Goal: Task Accomplishment & Management: Complete application form

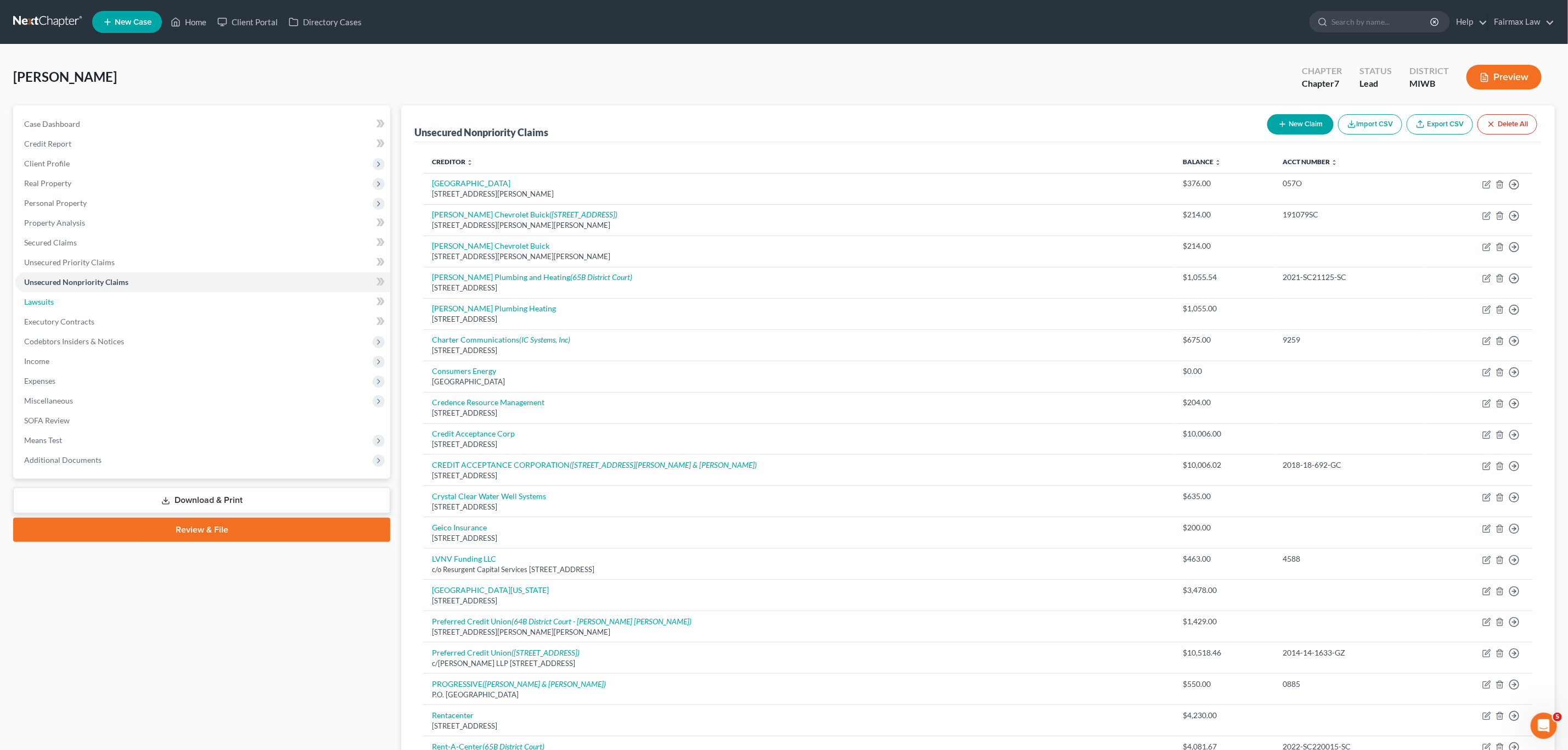
drag, startPoint x: 17, startPoint y: 303, endPoint x: 476, endPoint y: 262, distance: 460.8
click at [15, 302] on link "Lawsuits" at bounding box center [202, 302] width 375 height 20
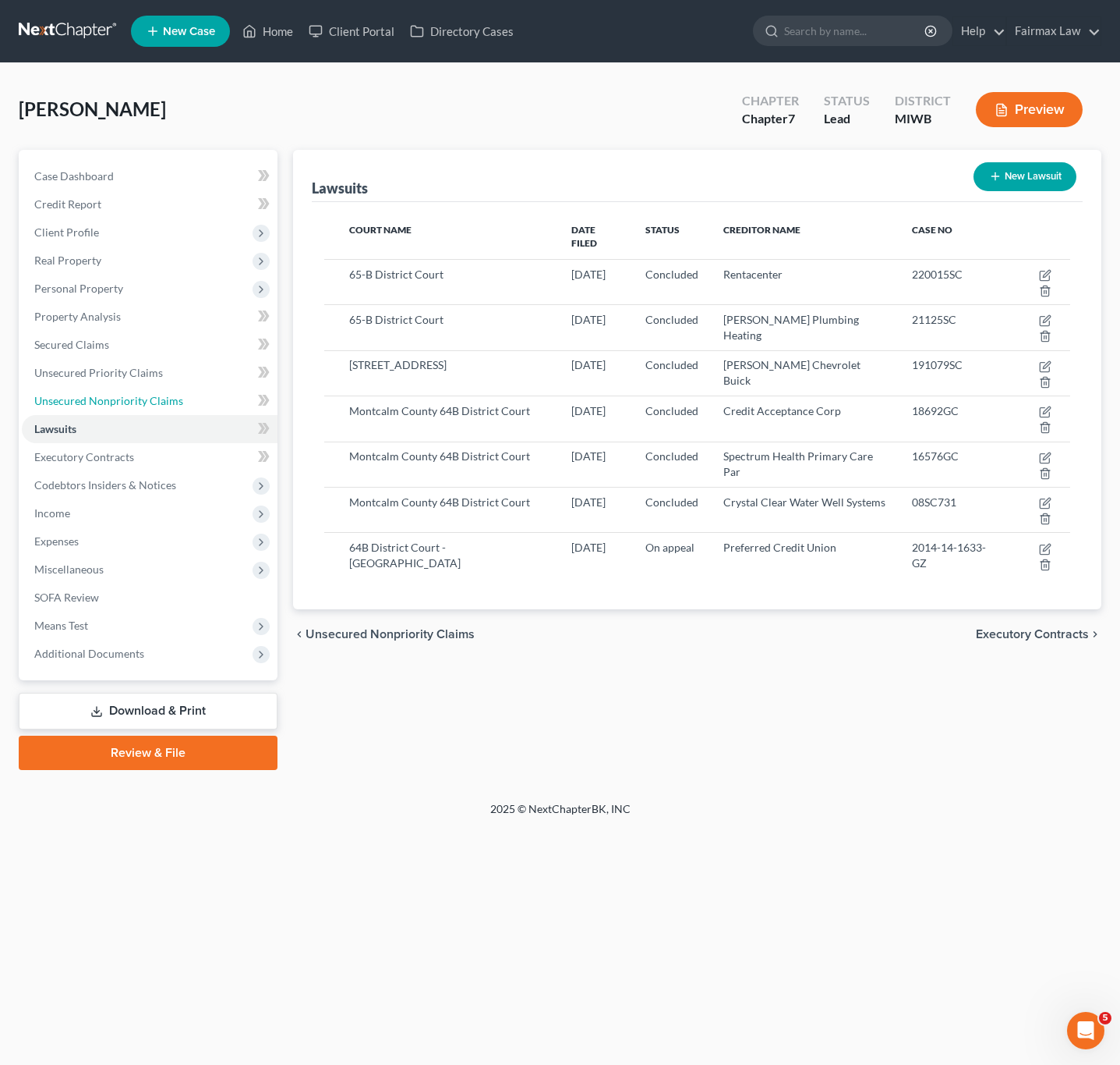
drag, startPoint x: 167, startPoint y: 394, endPoint x: 1112, endPoint y: 427, distance: 945.6
click at [166, 394] on span "Unsecured Nonpriority Claims" at bounding box center [109, 400] width 148 height 13
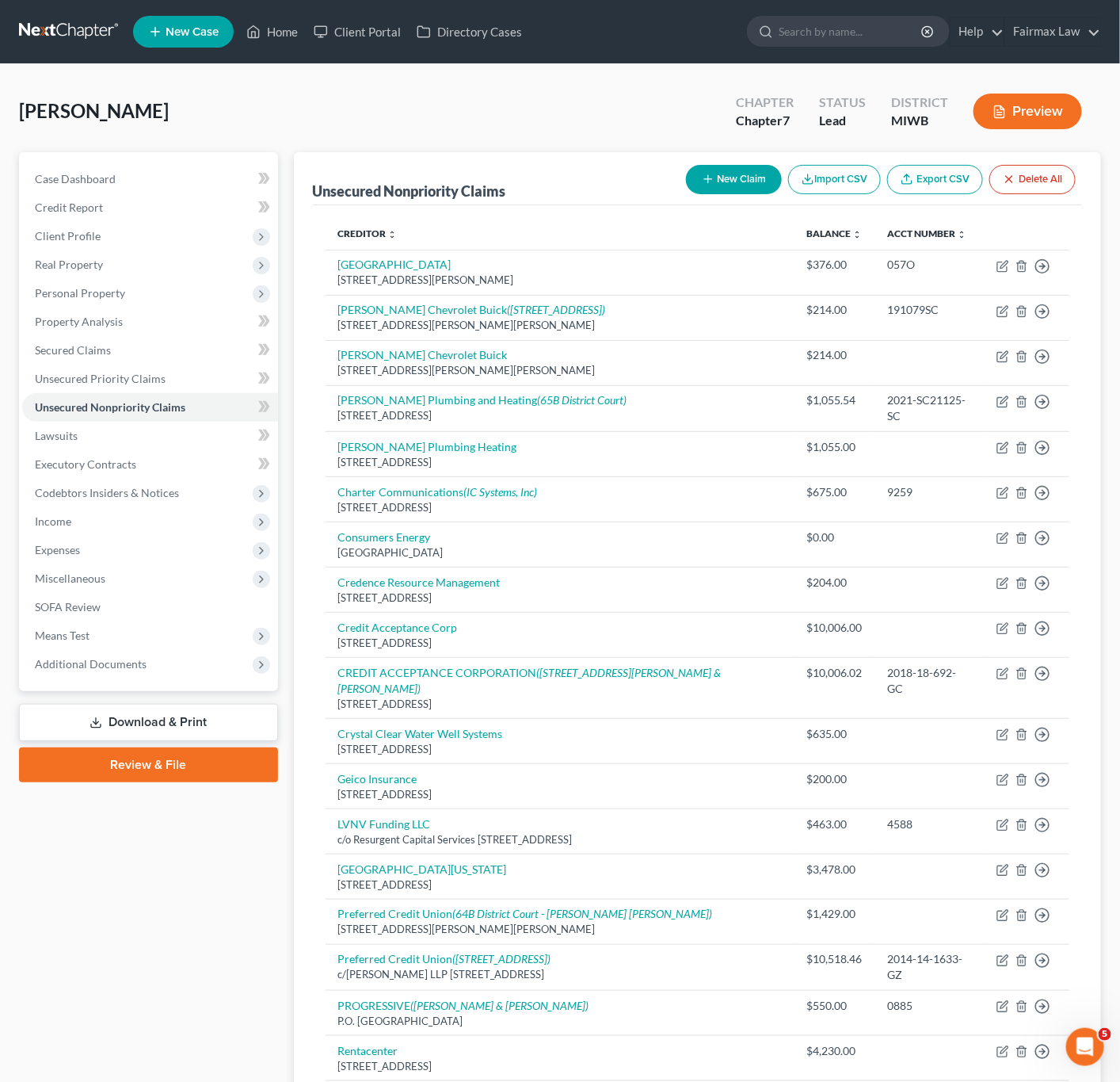
click at [705, 183] on icon "button" at bounding box center [708, 179] width 12 height 12
select select "0"
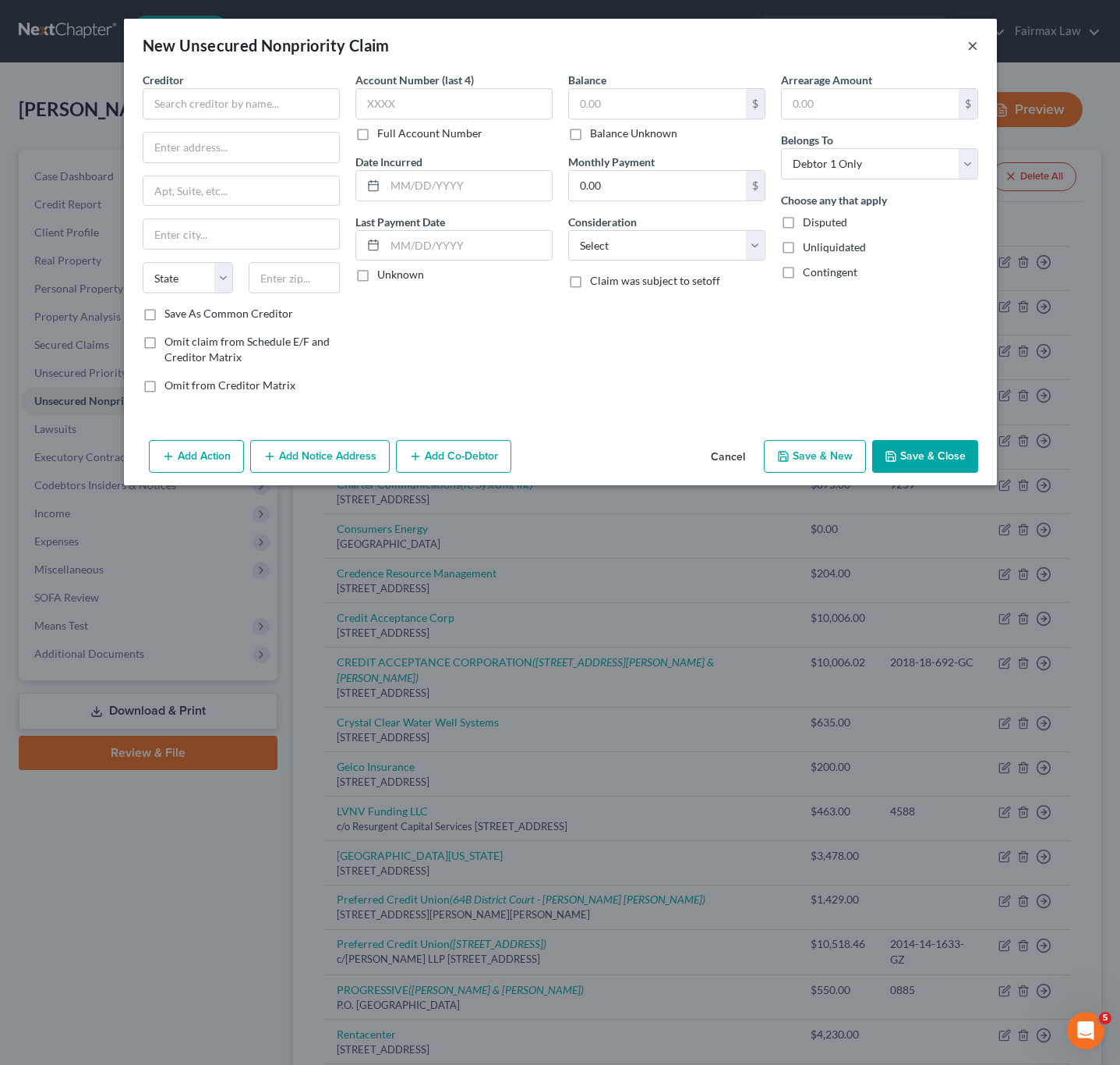
click at [972, 43] on button "×" at bounding box center [973, 45] width 11 height 19
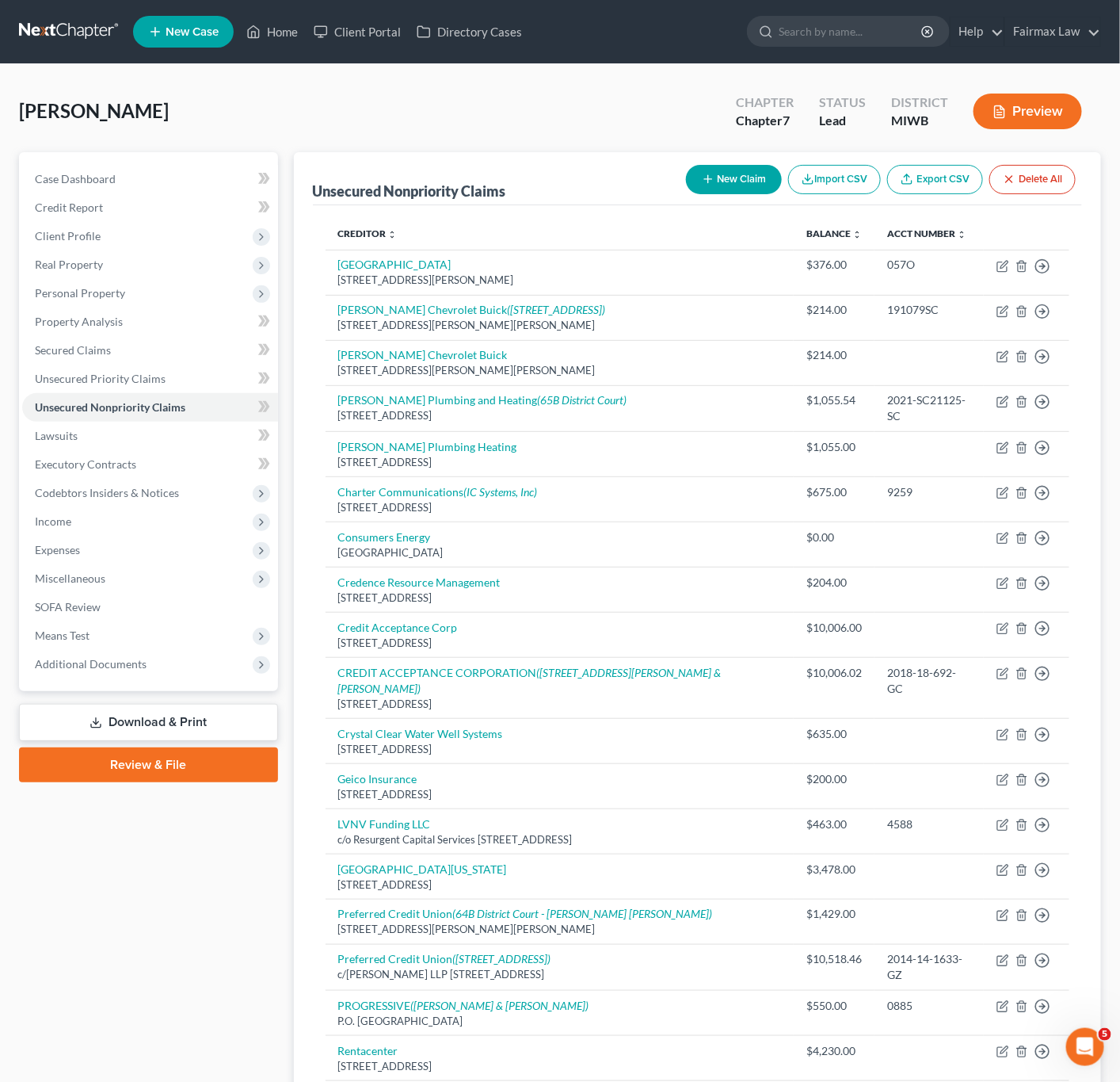
click at [735, 179] on button "New Claim" at bounding box center [734, 180] width 95 height 30
select select "0"
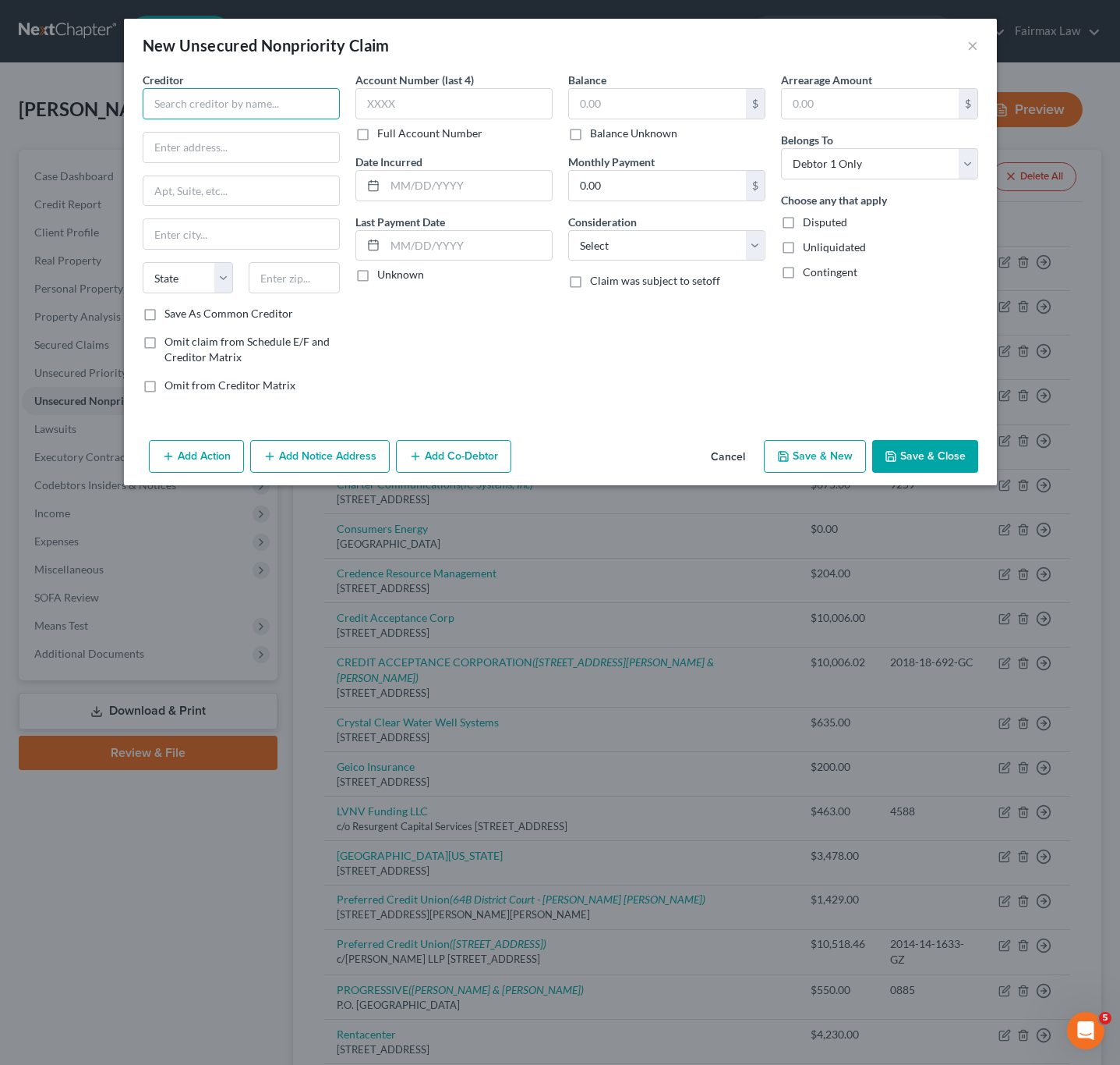
click at [187, 116] on input "text" at bounding box center [241, 103] width 197 height 31
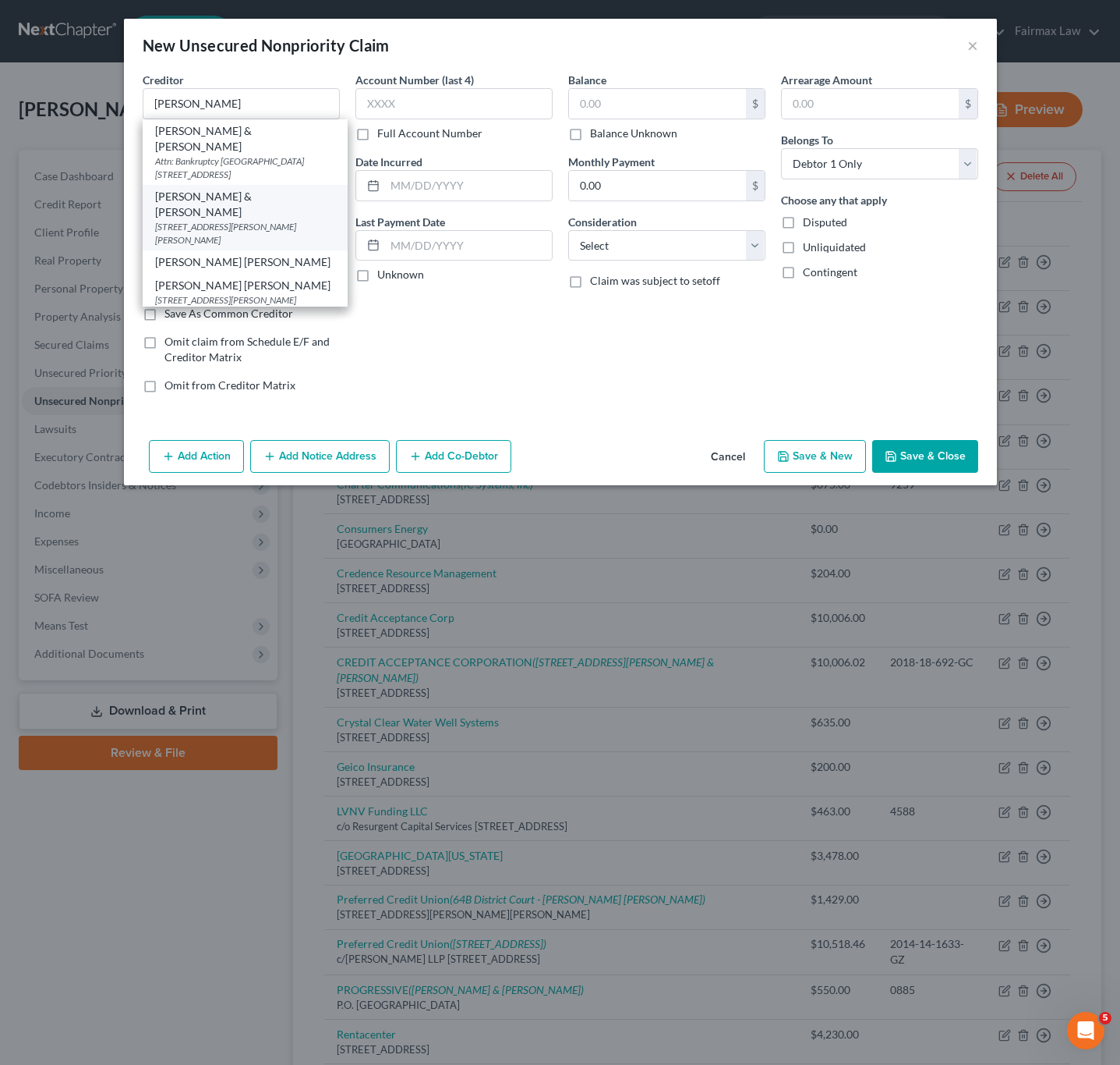
click at [218, 220] on div "[STREET_ADDRESS][PERSON_NAME][PERSON_NAME]" at bounding box center [245, 233] width 180 height 26
type input "[PERSON_NAME] & [PERSON_NAME]"
type input "[STREET_ADDRESS][PERSON_NAME],"
type input "[PERSON_NAME][GEOGRAPHIC_DATA]"
select select "4"
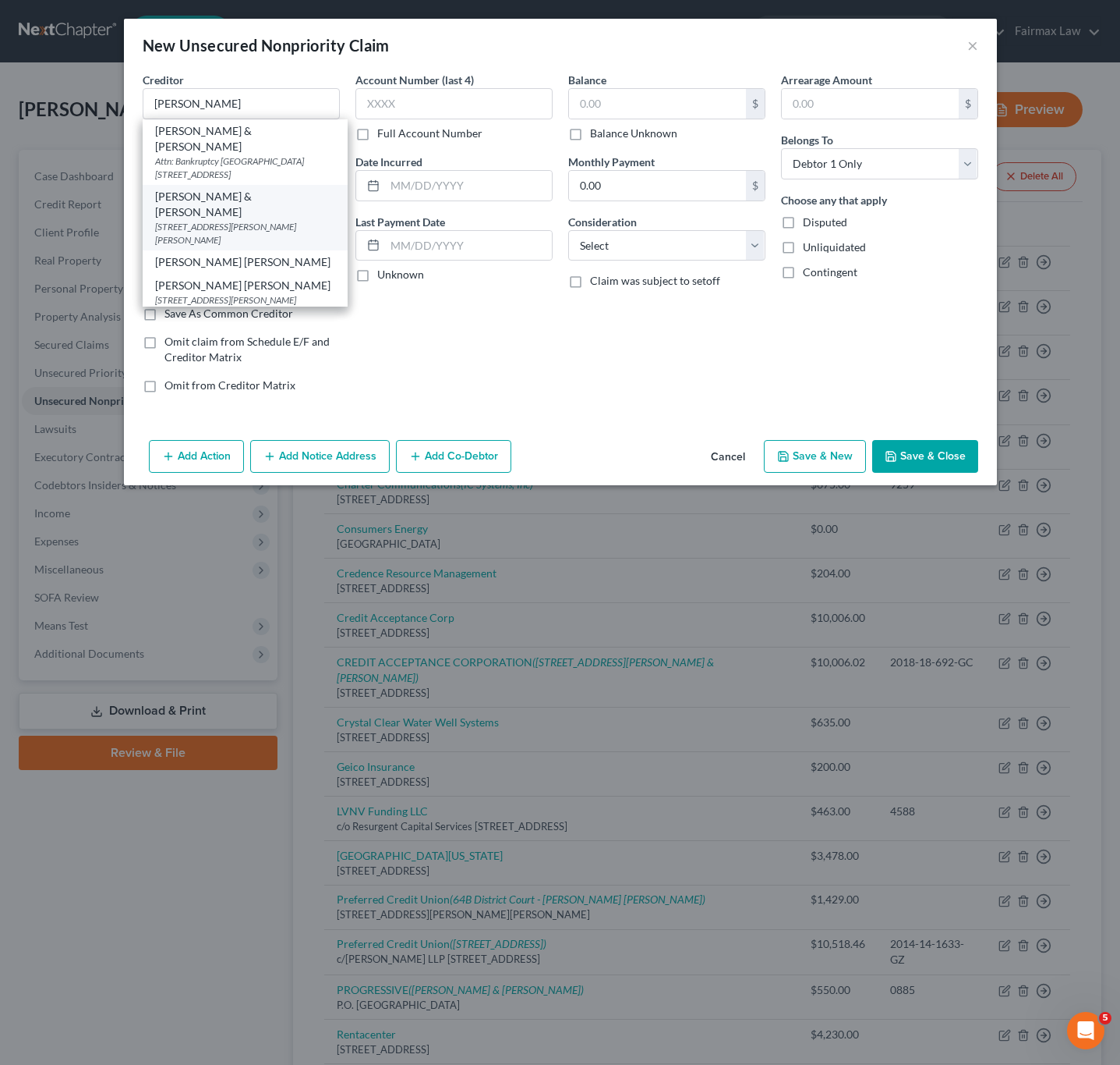
type input "91411"
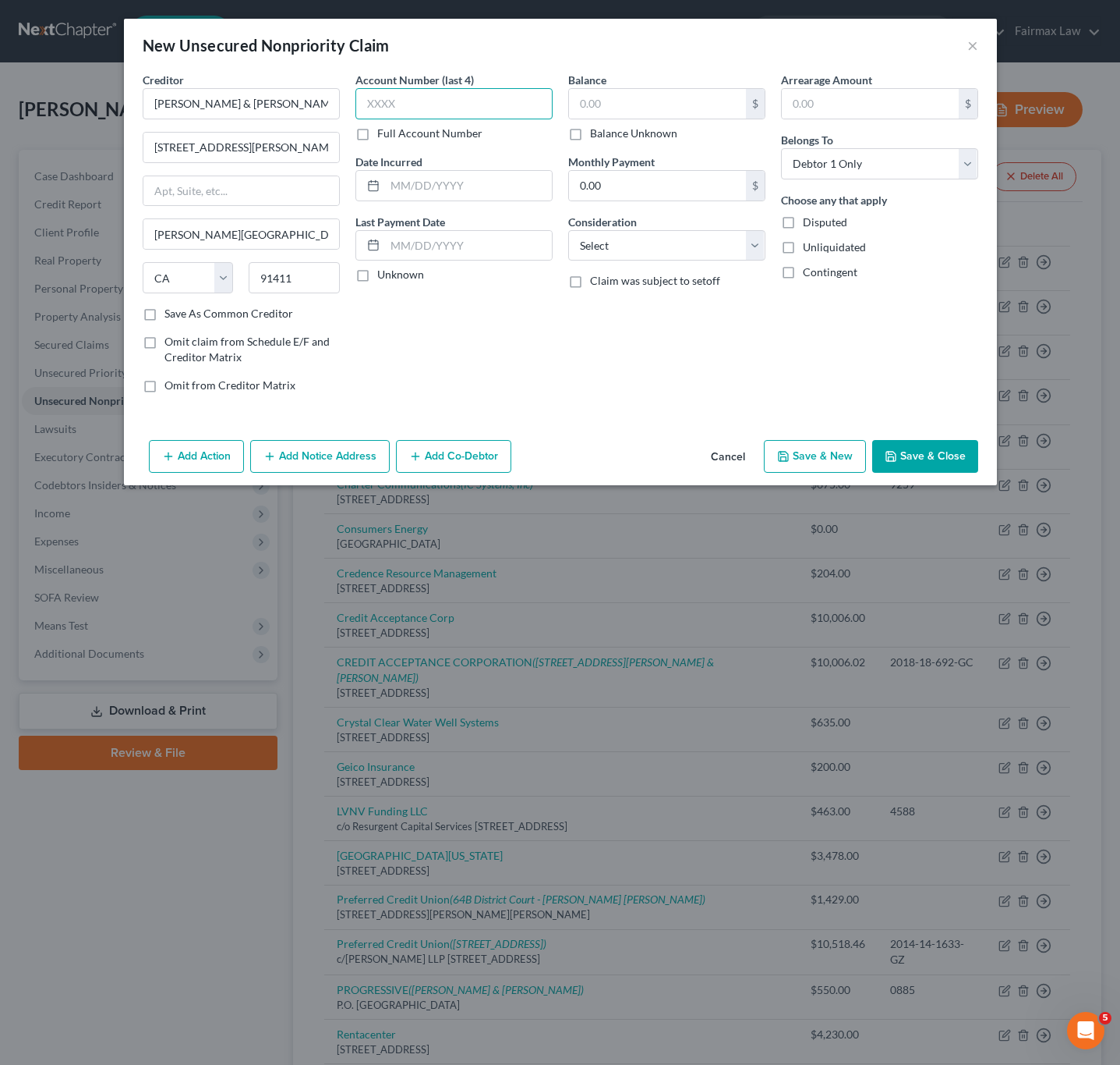
click at [430, 103] on input "text" at bounding box center [454, 103] width 197 height 31
click at [603, 106] on input "text" at bounding box center [658, 104] width 177 height 30
type input "373"
click at [680, 240] on select "Select Cable / Satellite Services Collection Agency Credit Card Debt Debt Couns…" at bounding box center [667, 245] width 197 height 31
select select "1"
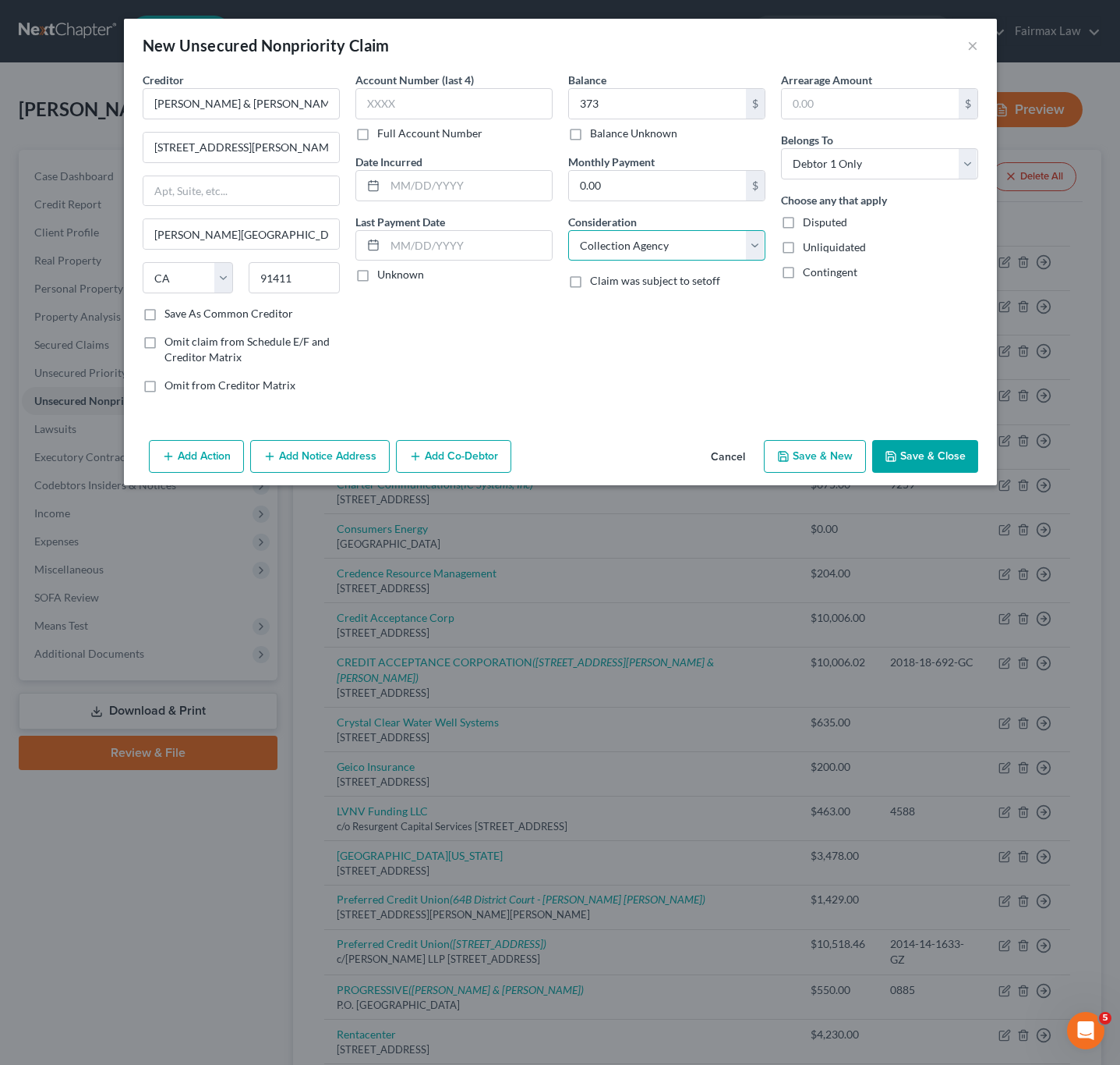
click at [568, 231] on select "Select Cable / Satellite Services Collection Agency Credit Card Debt Debt Couns…" at bounding box center [667, 245] width 197 height 31
click at [511, 181] on input "text" at bounding box center [469, 186] width 167 height 30
drag, startPoint x: 508, startPoint y: 204, endPoint x: 490, endPoint y: 188, distance: 24.1
click at [508, 202] on div "Account Number (last 4) Full Account Number Date Incurred 0 Last Payment Date U…" at bounding box center [454, 238] width 213 height 334
click at [490, 188] on input "0" at bounding box center [469, 186] width 167 height 30
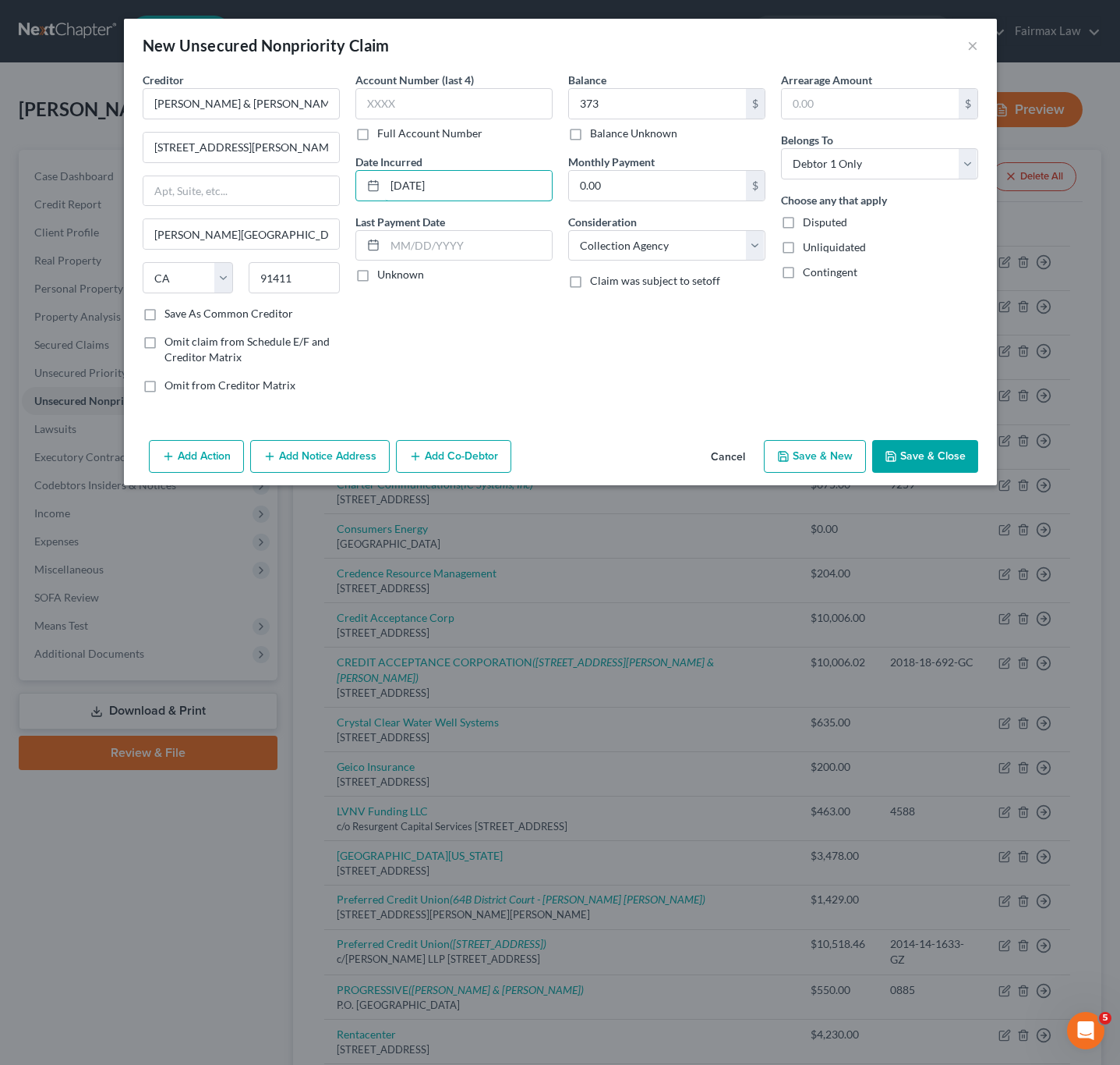
type input "[DATE]"
click at [948, 461] on button "Save & Close" at bounding box center [926, 456] width 106 height 33
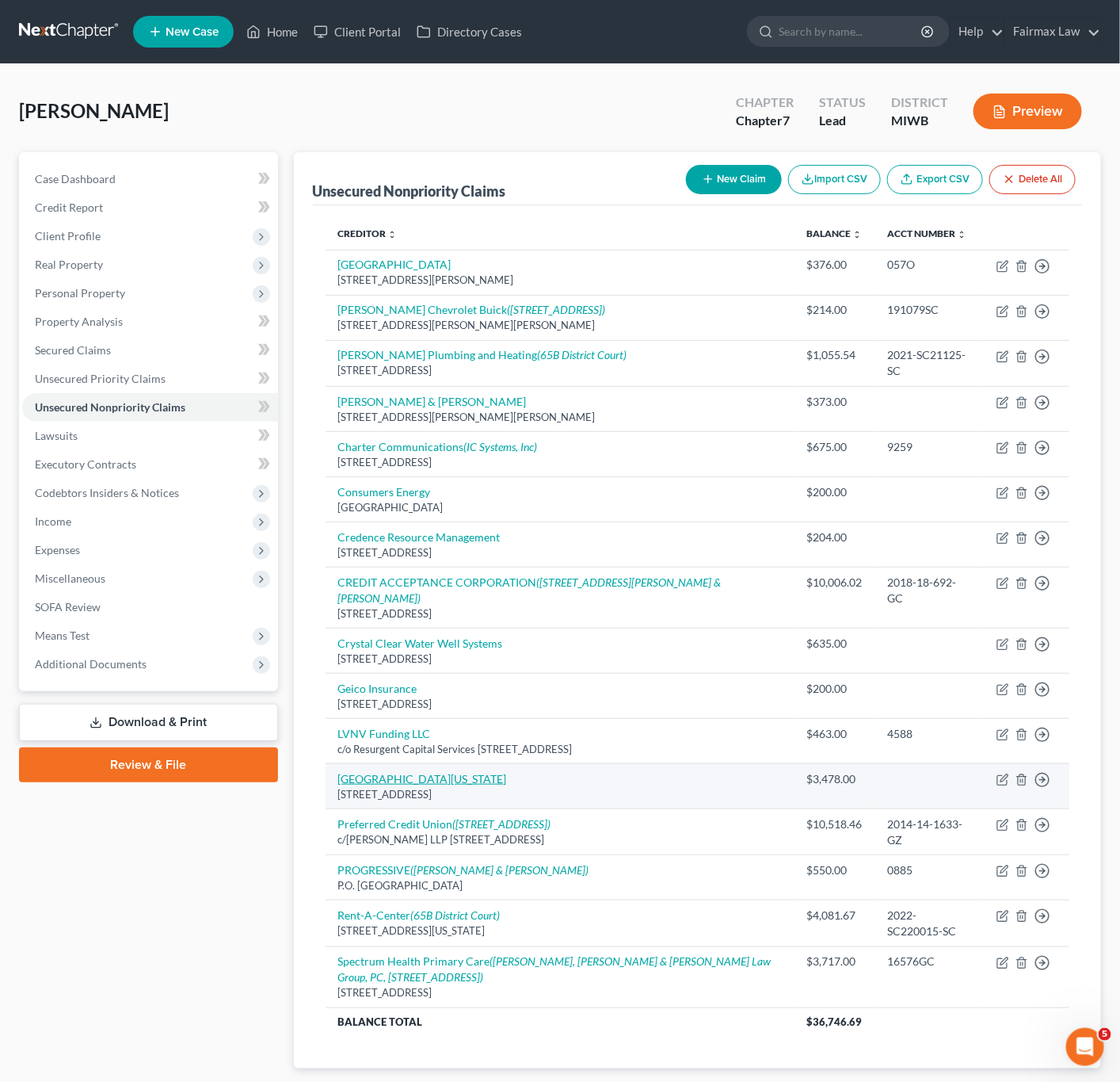
drag, startPoint x: 196, startPoint y: 845, endPoint x: 380, endPoint y: 783, distance: 194.2
click at [196, 845] on div "Case Dashboard Payments Invoices Payments Payments Credit Report Client Profile" at bounding box center [149, 635] width 275 height 966
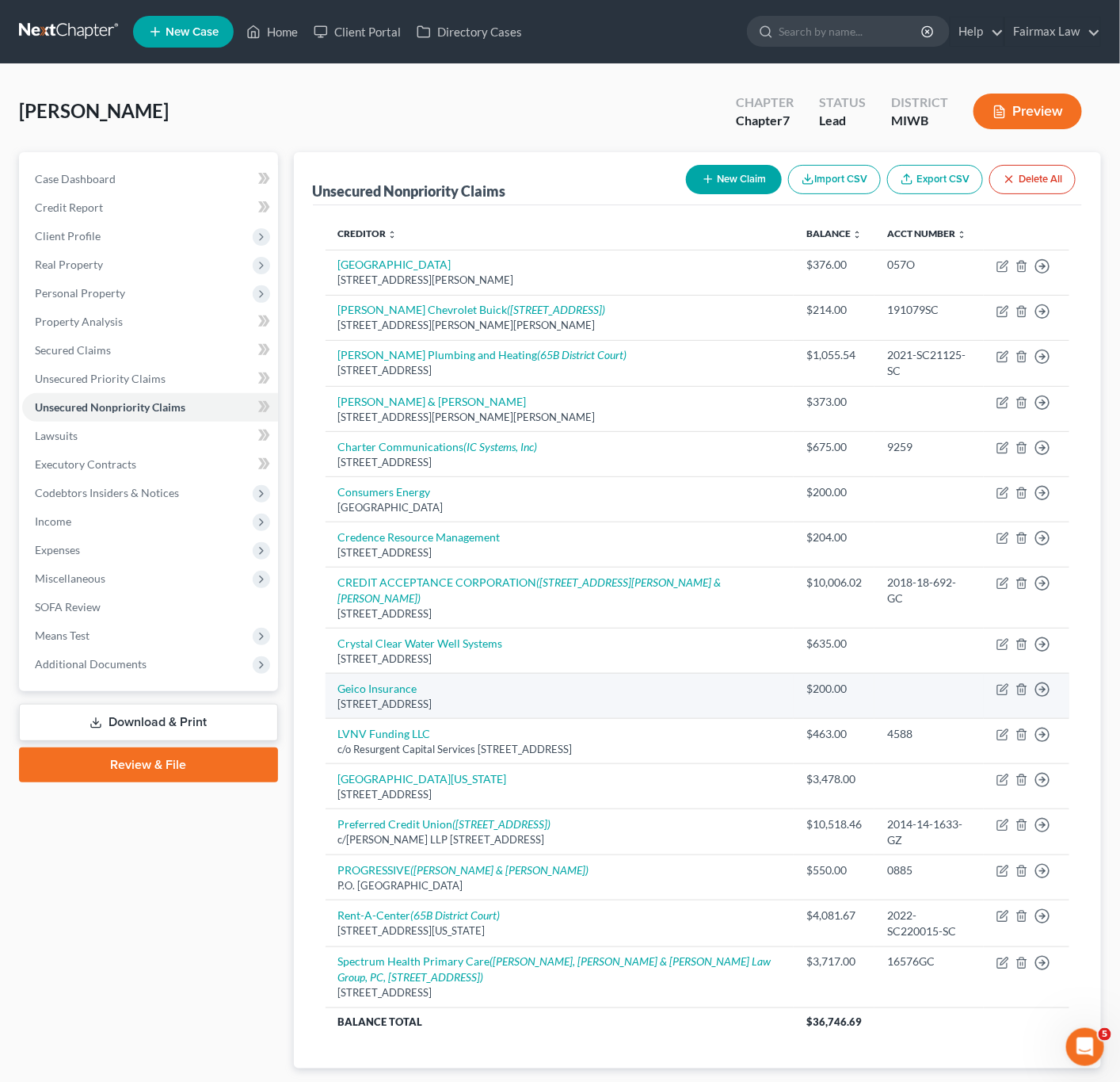
scroll to position [102, 0]
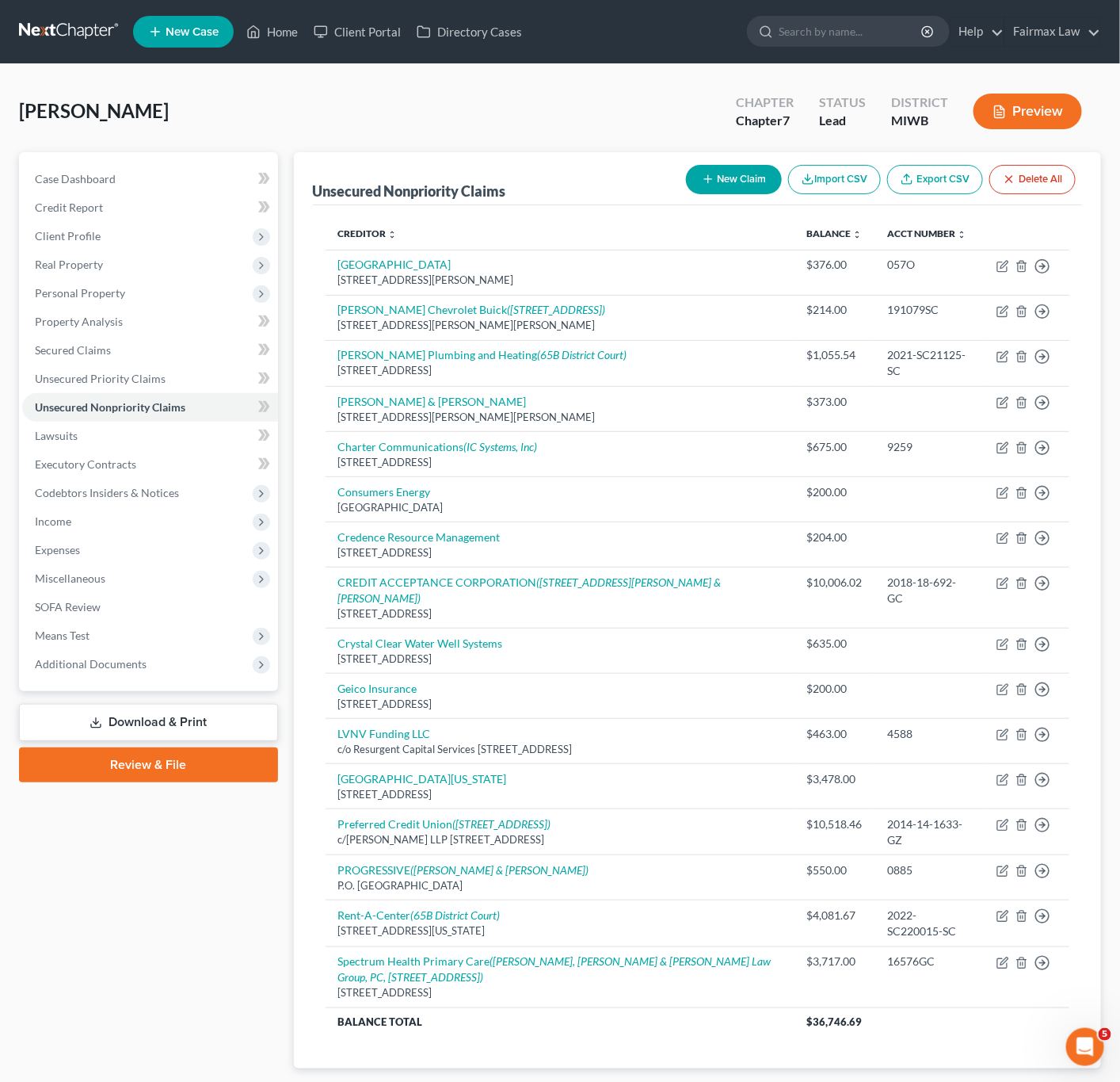
click at [740, 169] on button "New Claim" at bounding box center [734, 180] width 95 height 30
select select "0"
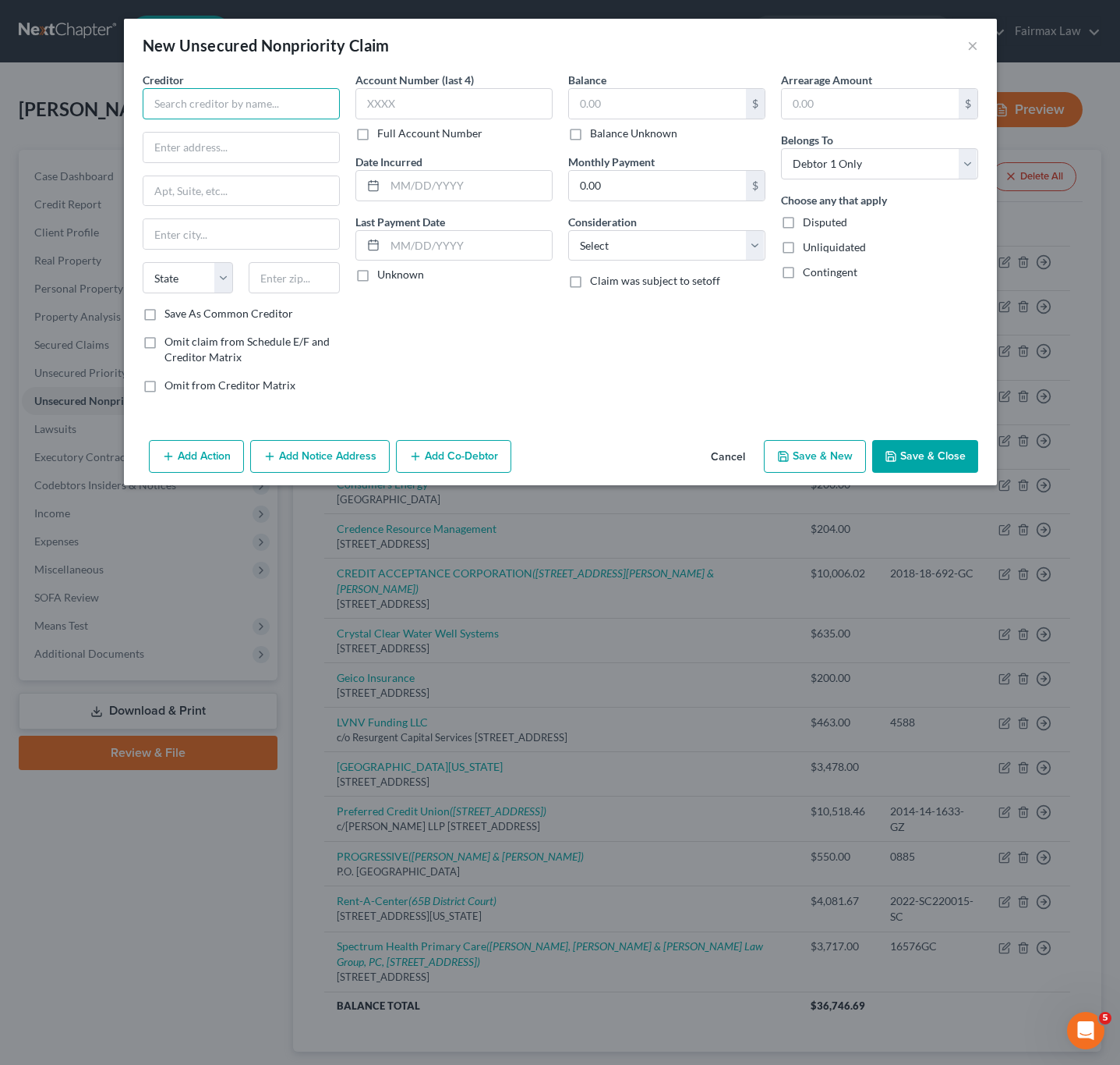
click at [237, 102] on input "text" at bounding box center [241, 103] width 197 height 31
type input "Navient"
type input "PO BOX 9500"
click at [311, 284] on input "text" at bounding box center [294, 277] width 91 height 31
type input "18773"
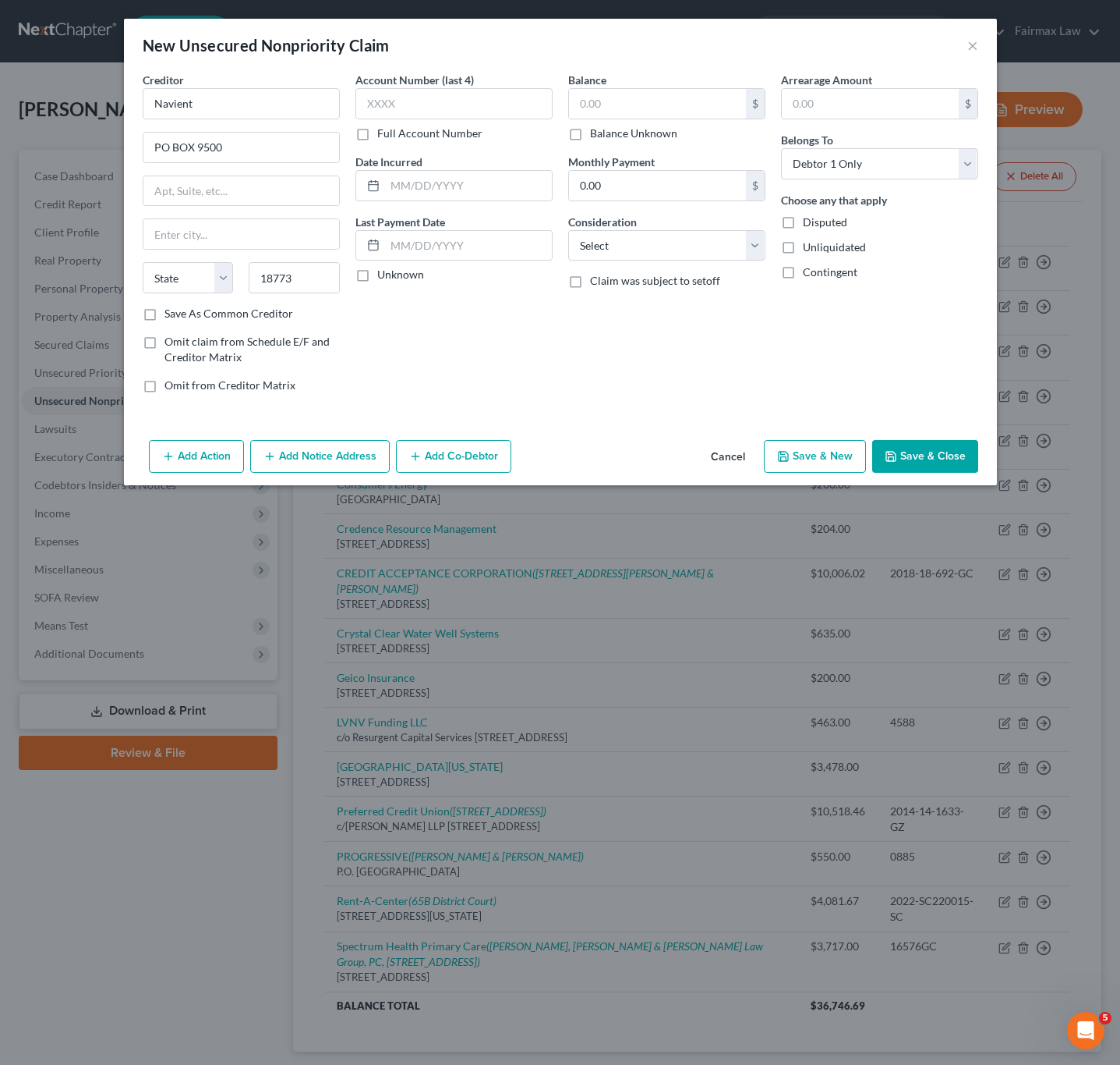
click at [464, 373] on div "Account Number (last 4) Full Account Number Date Incurred Last Payment Date Unk…" at bounding box center [454, 238] width 213 height 334
type input "Wilkes Barre"
select select "39"
click at [454, 187] on input "text" at bounding box center [469, 186] width 167 height 30
type input "11/19/2015"
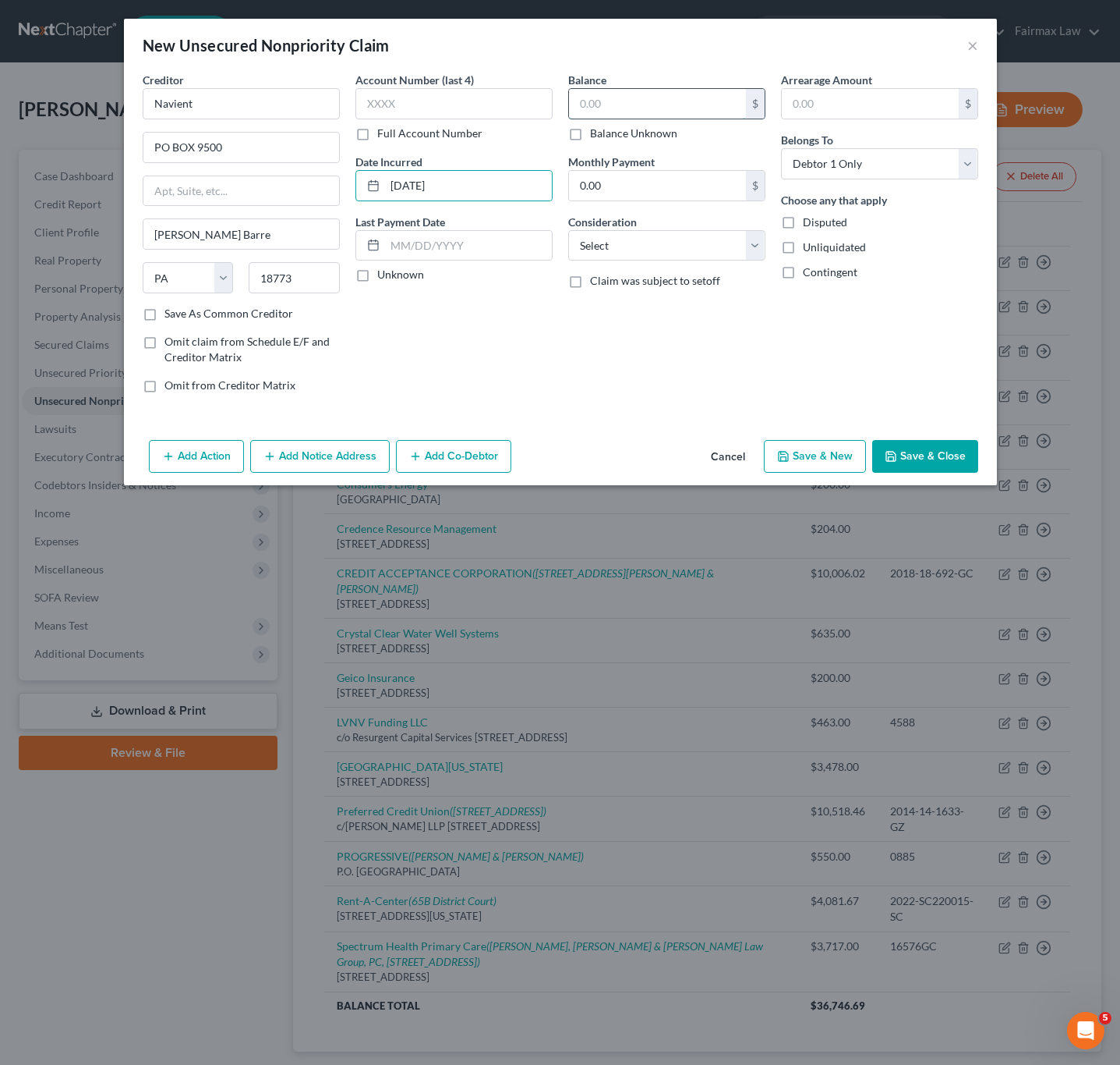
click at [639, 99] on input "text" at bounding box center [658, 104] width 177 height 30
type input "2,000"
click at [671, 251] on select "Select Cable / Satellite Services Collection Agency Credit Card Debt Debt Couns…" at bounding box center [667, 245] width 197 height 31
select select "1"
click at [568, 231] on select "Select Cable / Satellite Services Collection Agency Credit Card Debt Debt Couns…" at bounding box center [667, 245] width 197 height 31
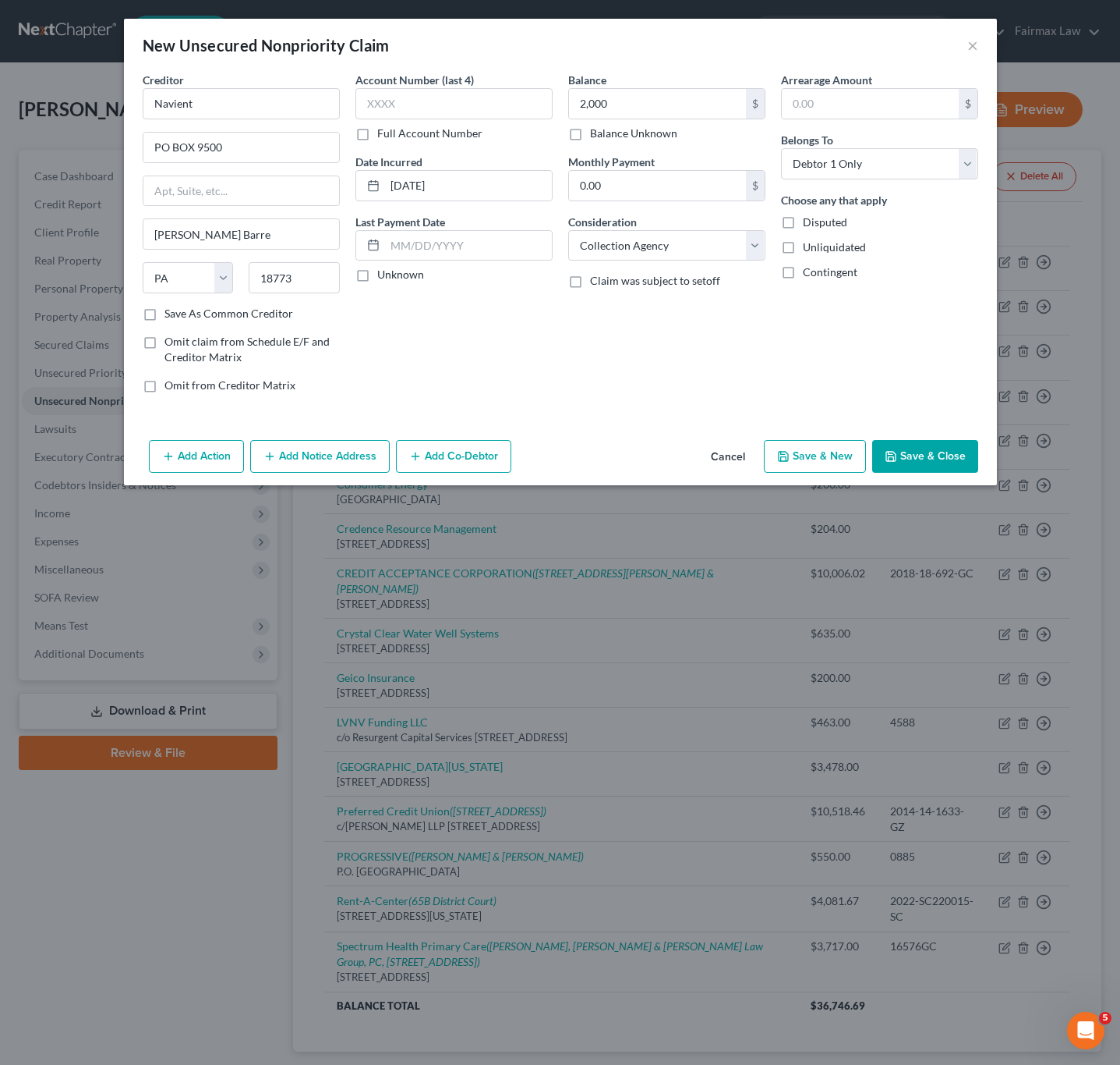
click at [933, 457] on button "Save & Close" at bounding box center [926, 456] width 106 height 33
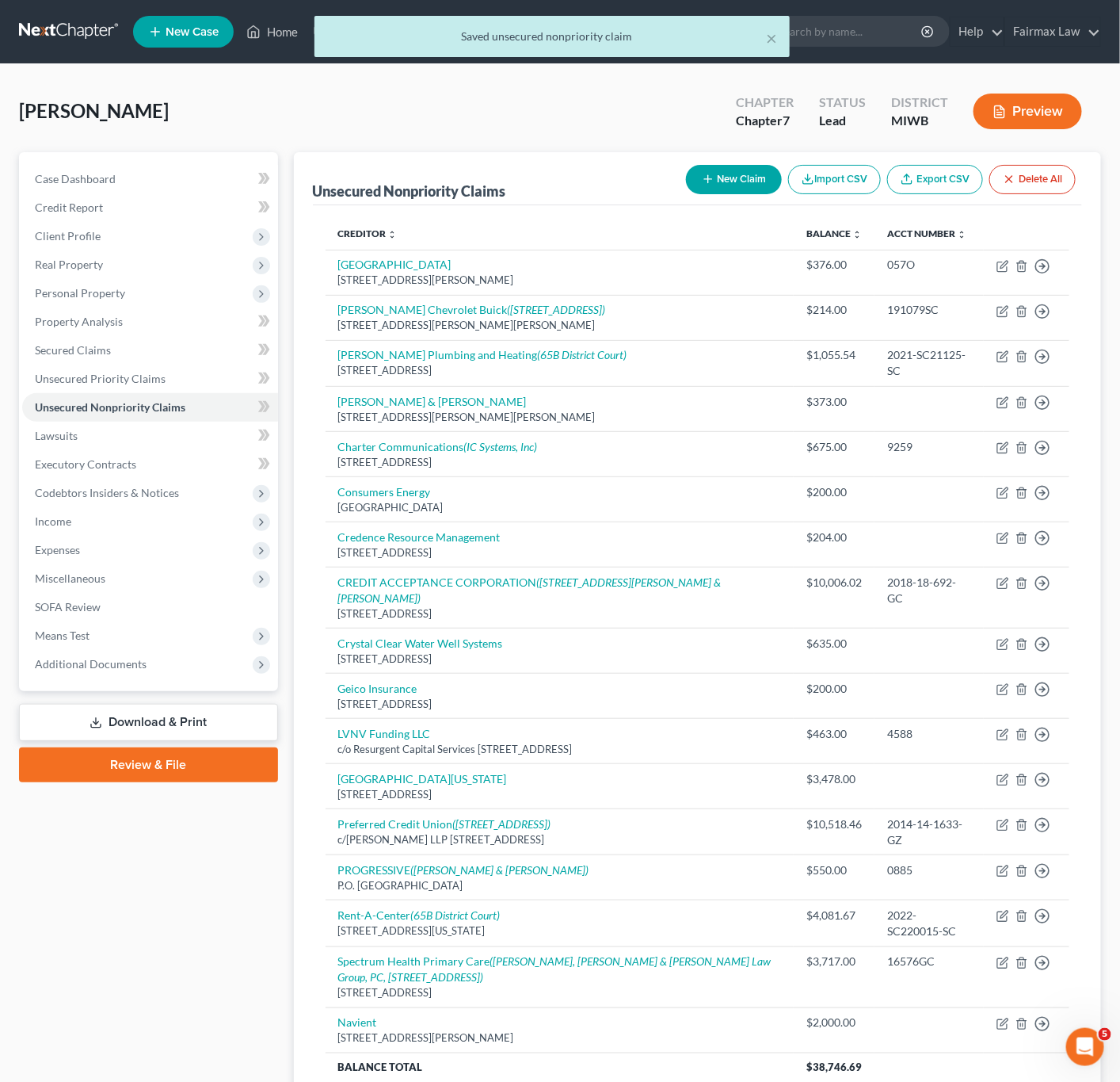
click at [706, 180] on icon "button" at bounding box center [708, 179] width 12 height 12
select select "0"
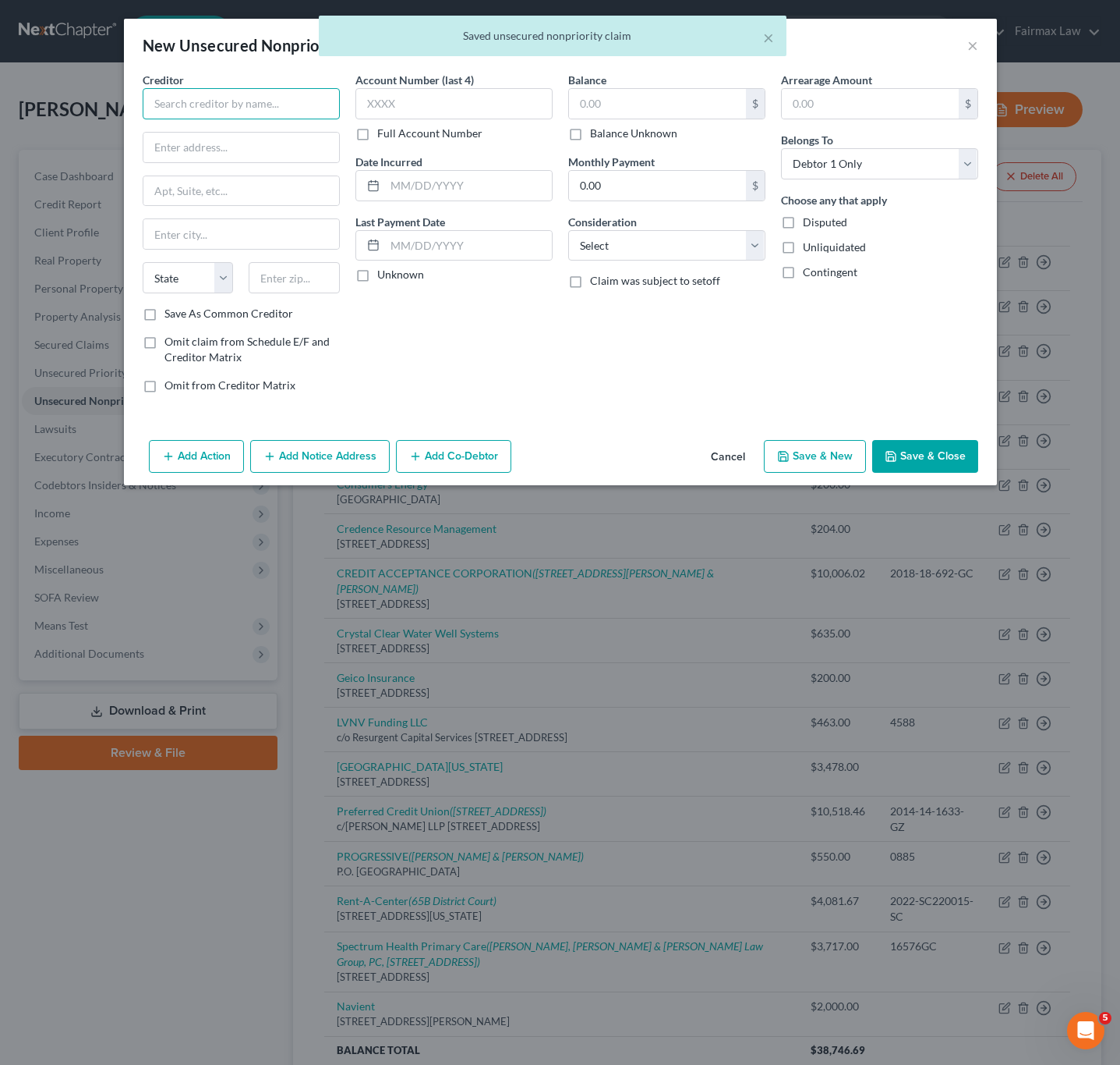
click at [319, 99] on input "text" at bounding box center [241, 103] width 197 height 31
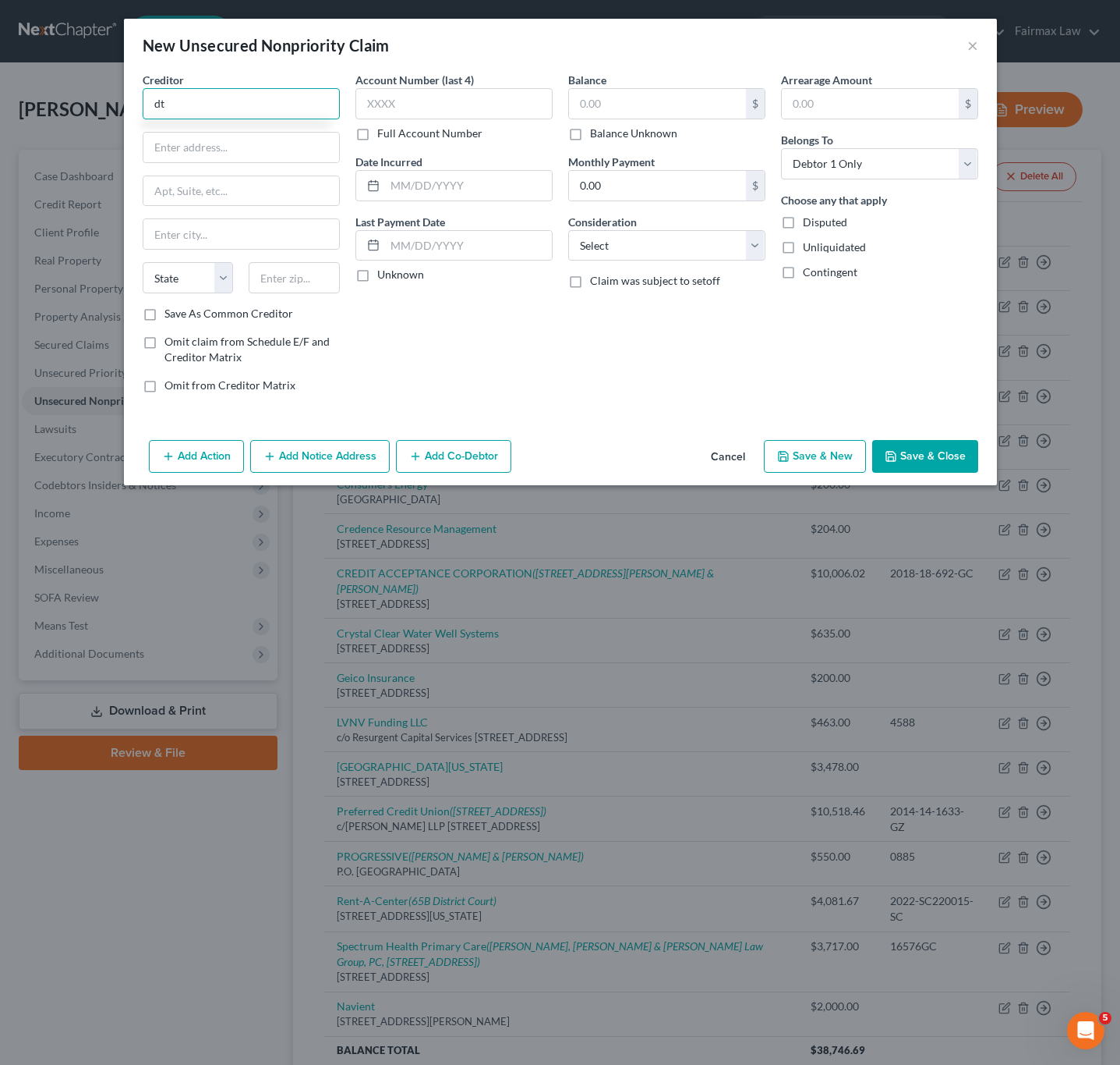
type input "d"
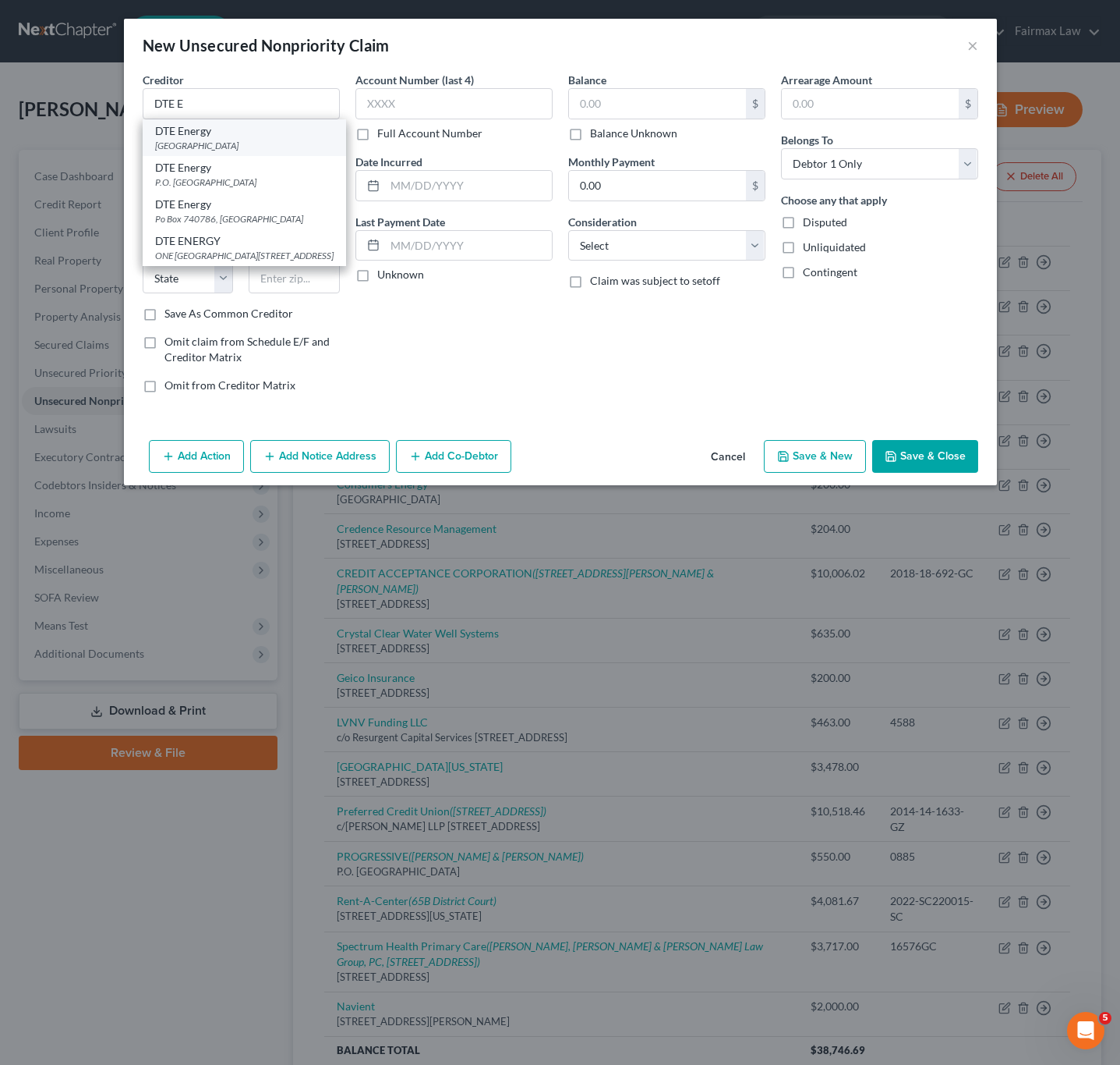
click at [273, 146] on div "One Energy Plaza, Detroit, MI 48226" at bounding box center [244, 146] width 179 height 13
type input "DTE Energy"
type input "One Energy Plaza"
type input "Detroit"
select select "23"
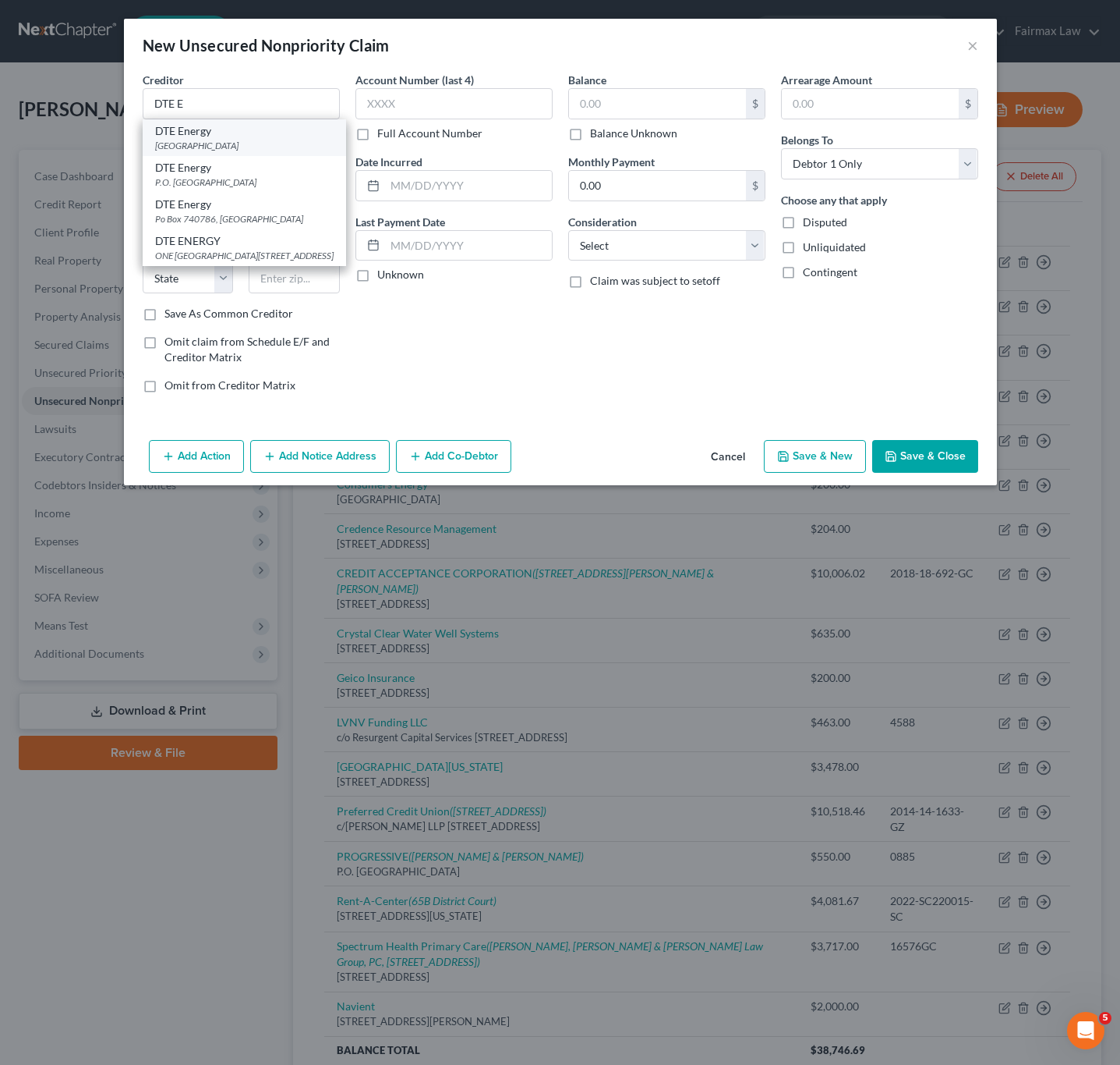
type input "48226"
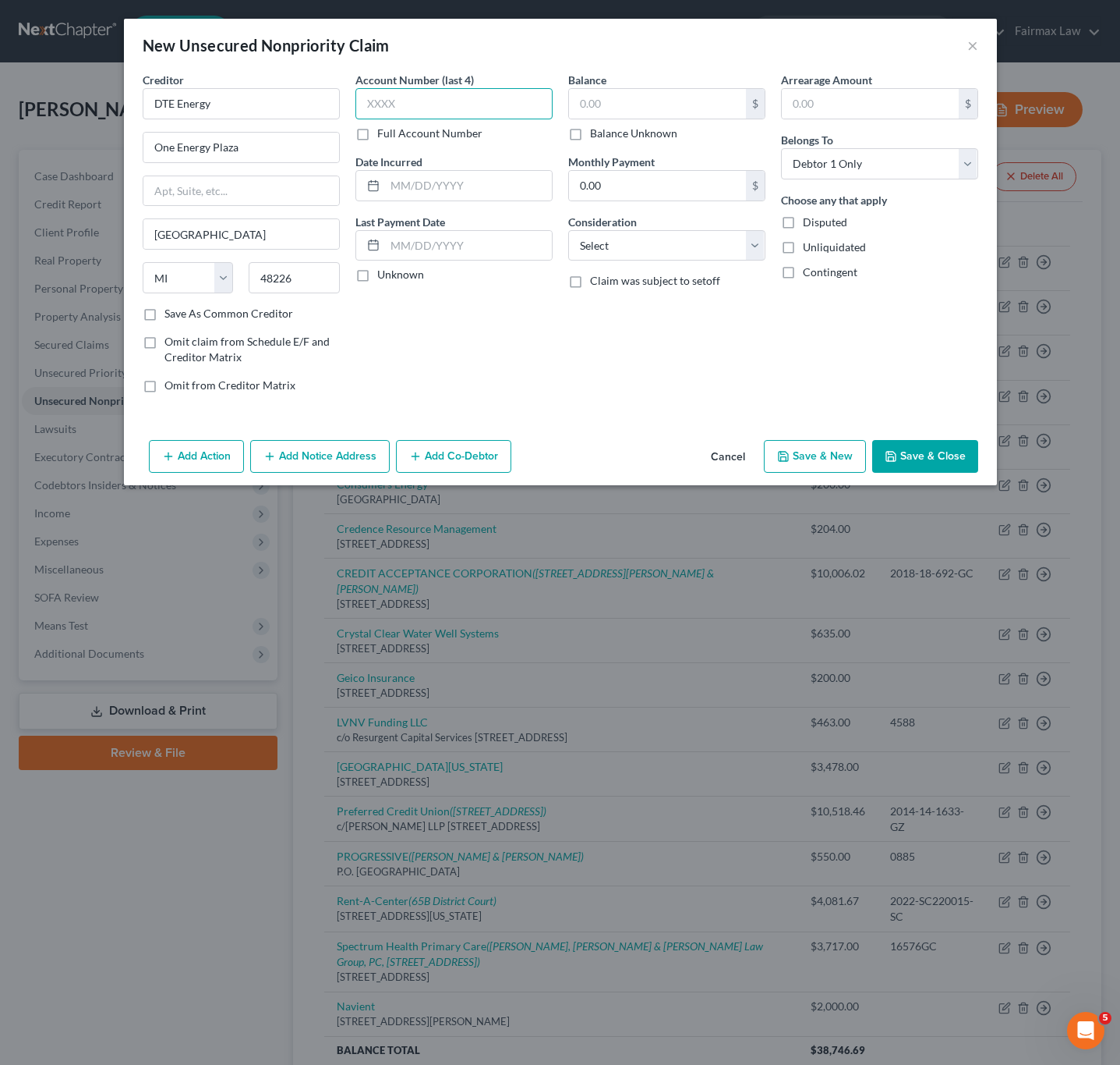
click at [465, 103] on input "text" at bounding box center [454, 103] width 197 height 31
click at [790, 351] on div "Arrearage Amount $ Belongs To * Select Debtor 1 Only Debtor 2 Only Debtor 1 And…" at bounding box center [879, 238] width 213 height 334
click at [656, 249] on select "Select Cable / Satellite Services Collection Agency Credit Card Debt Debt Couns…" at bounding box center [667, 245] width 197 height 31
click at [971, 43] on button "×" at bounding box center [973, 45] width 11 height 19
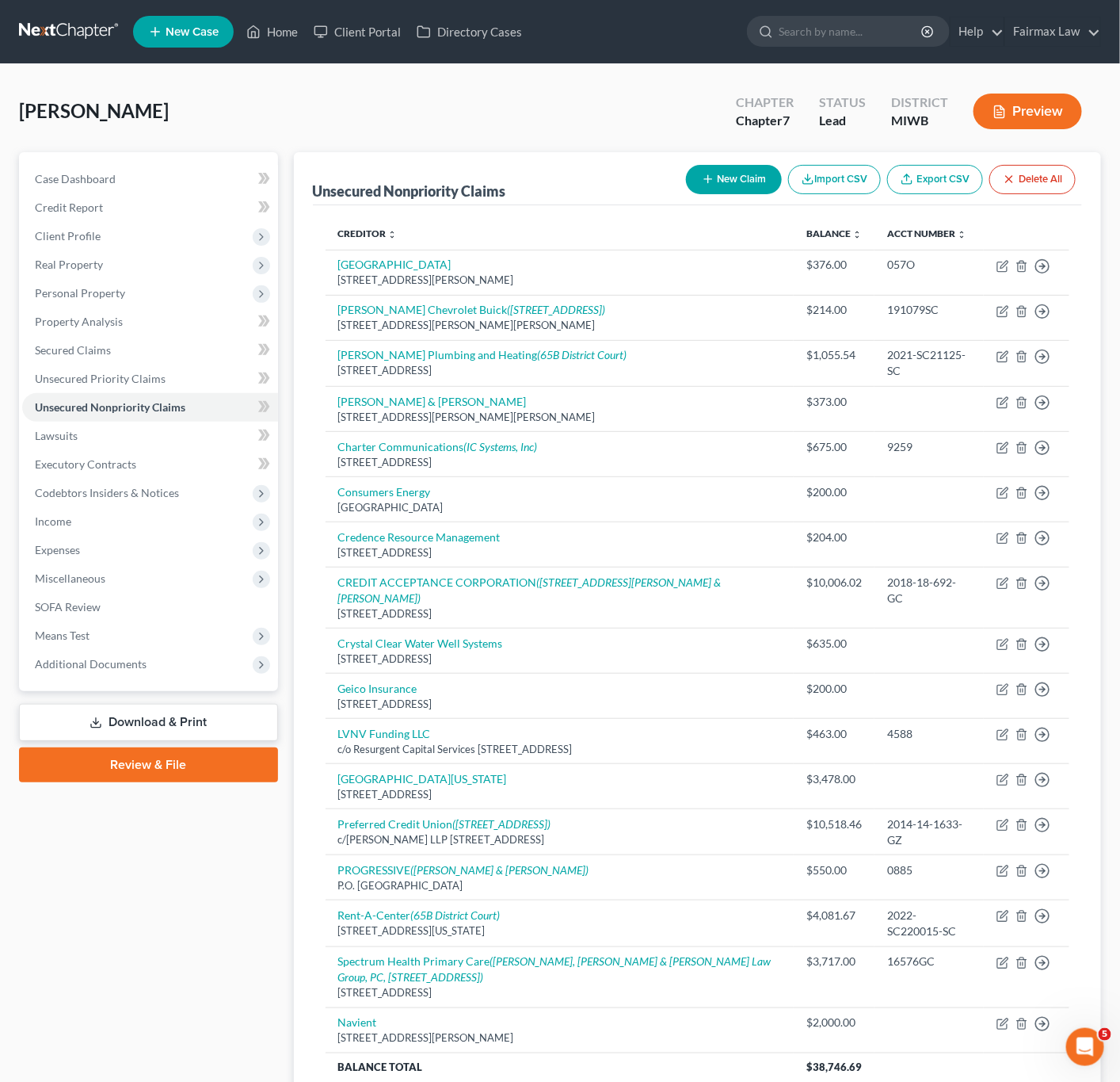
click at [711, 180] on button "New Claim" at bounding box center [734, 180] width 95 height 30
select select "0"
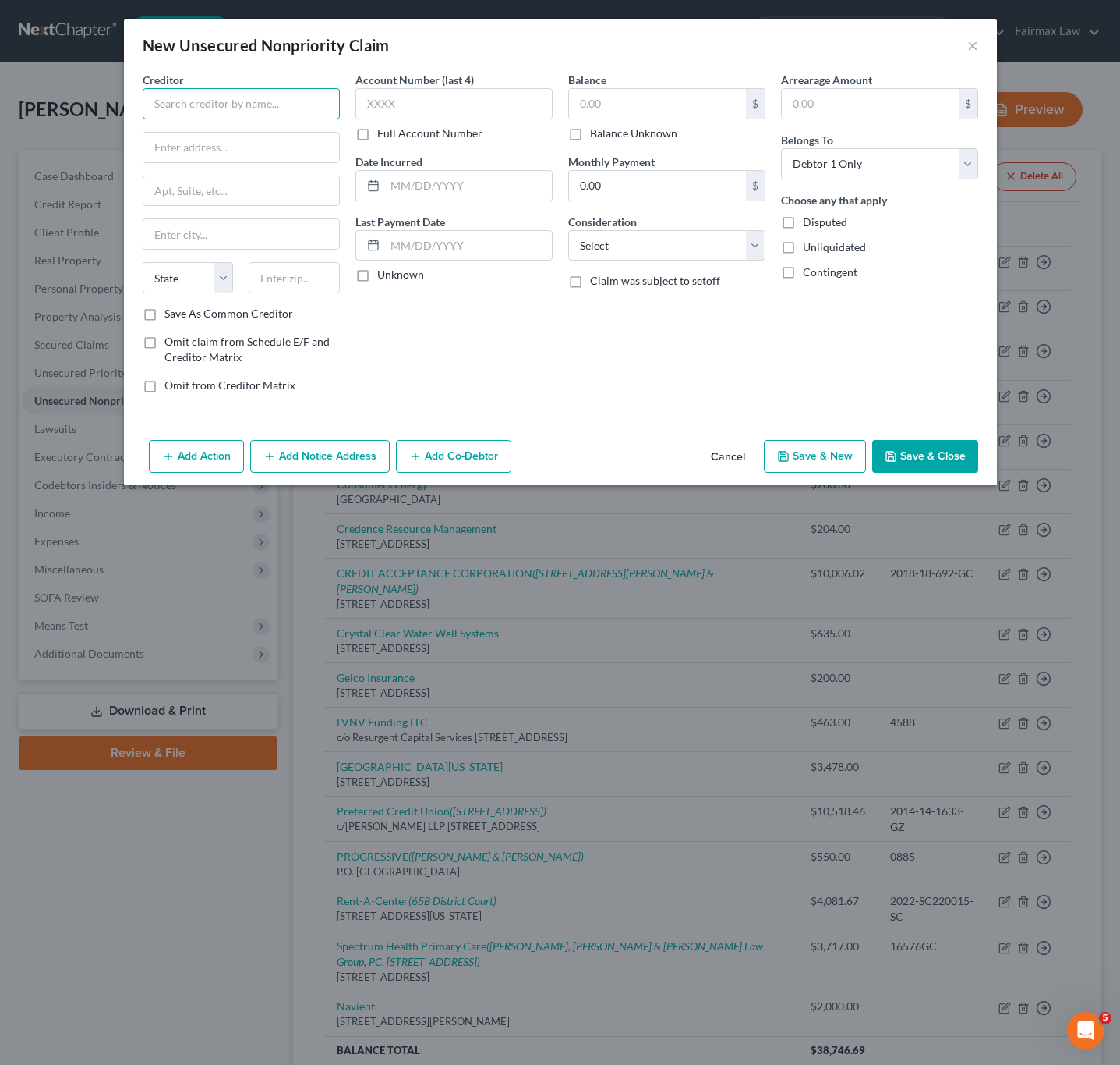
click at [312, 96] on input "text" at bounding box center [241, 103] width 197 height 31
type input "Sloan/Nelnet"
click at [283, 139] on input "text" at bounding box center [241, 148] width 195 height 30
type input "PO BOX 82561"
click at [316, 283] on input "text" at bounding box center [294, 277] width 91 height 31
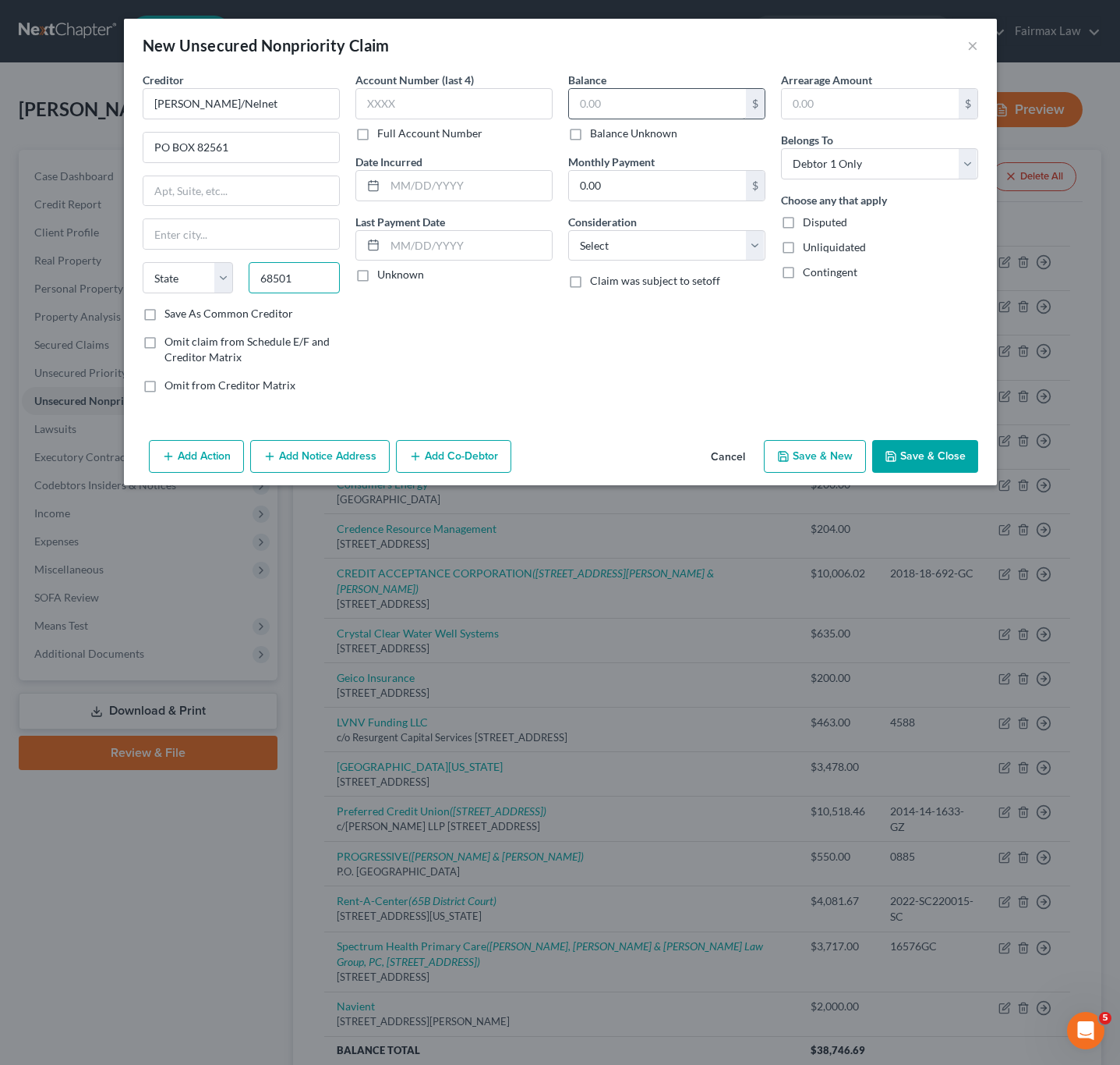
type input "68501"
click at [641, 108] on input "text" at bounding box center [658, 104] width 177 height 30
type input "Lincoln"
select select "30"
type input "8,220"
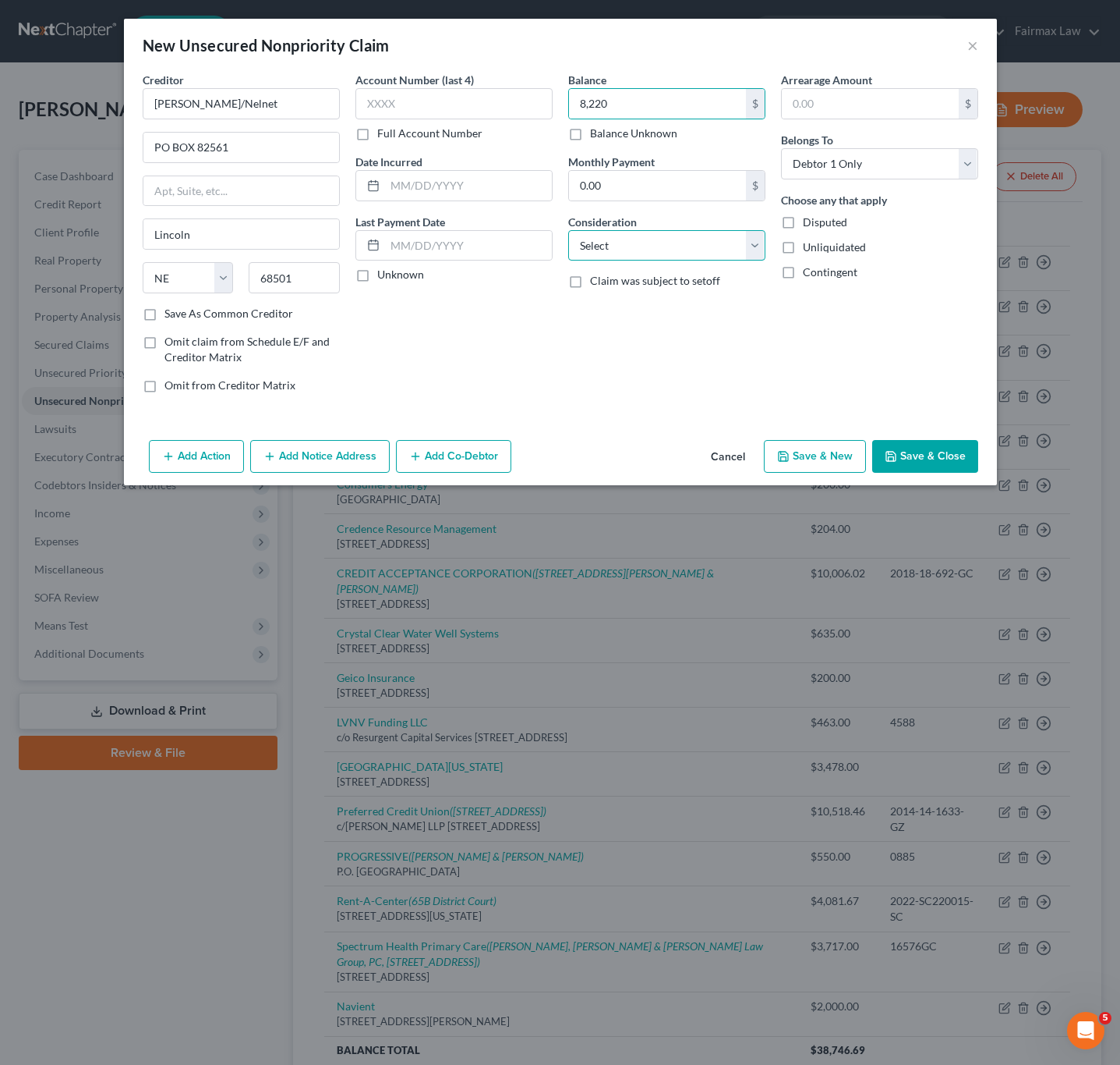
click at [656, 259] on select "Select Cable / Satellite Services Collection Agency Credit Card Debt Debt Couns…" at bounding box center [667, 245] width 197 height 31
select select "1"
click at [568, 231] on select "Select Cable / Satellite Services Collection Agency Credit Card Debt Debt Couns…" at bounding box center [667, 245] width 197 height 31
click at [478, 190] on input "text" at bounding box center [469, 186] width 167 height 30
type input "[DATE]"
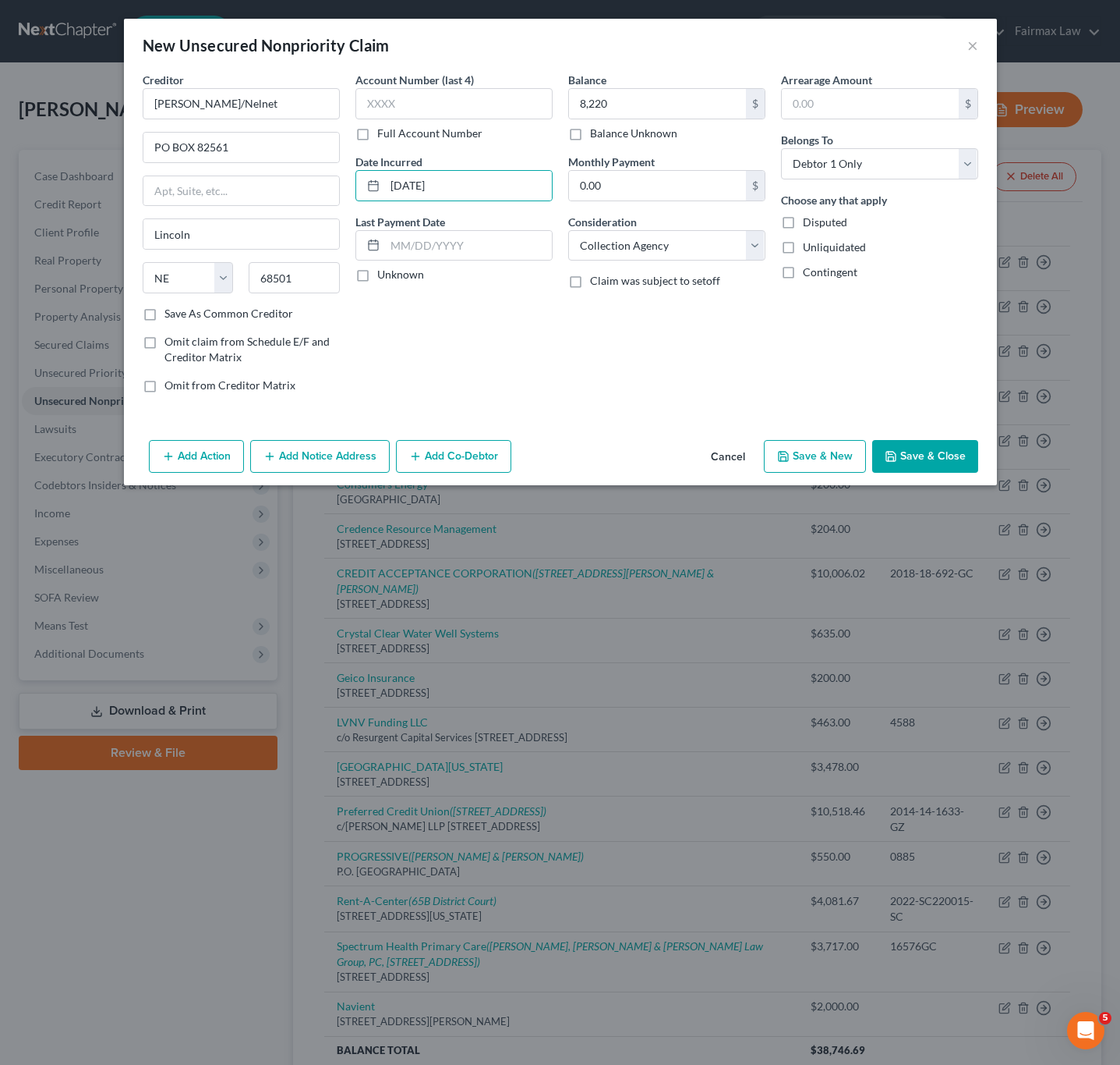
drag, startPoint x: 908, startPoint y: 460, endPoint x: 1107, endPoint y: 451, distance: 199.2
click at [909, 460] on button "Save & Close" at bounding box center [926, 456] width 106 height 33
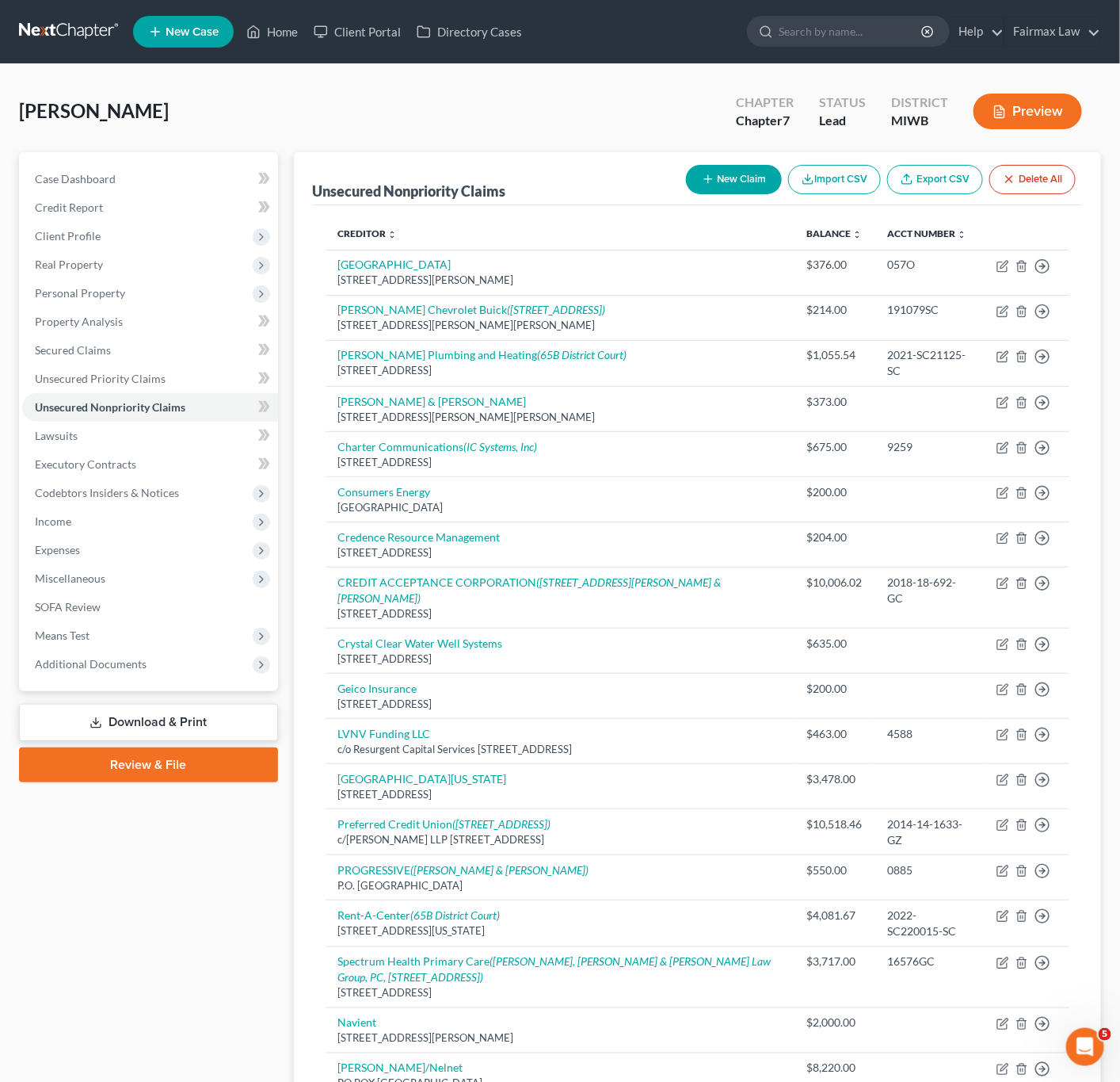
drag, startPoint x: 454, startPoint y: 105, endPoint x: 538, endPoint y: 110, distance: 84.1
click at [454, 105] on div "Corl, Alena Upgraded Chapter Chapter 7 Status Lead District MIWB Preview" at bounding box center [560, 117] width 1083 height 69
click at [726, 184] on button "New Claim" at bounding box center [734, 180] width 95 height 30
select select "0"
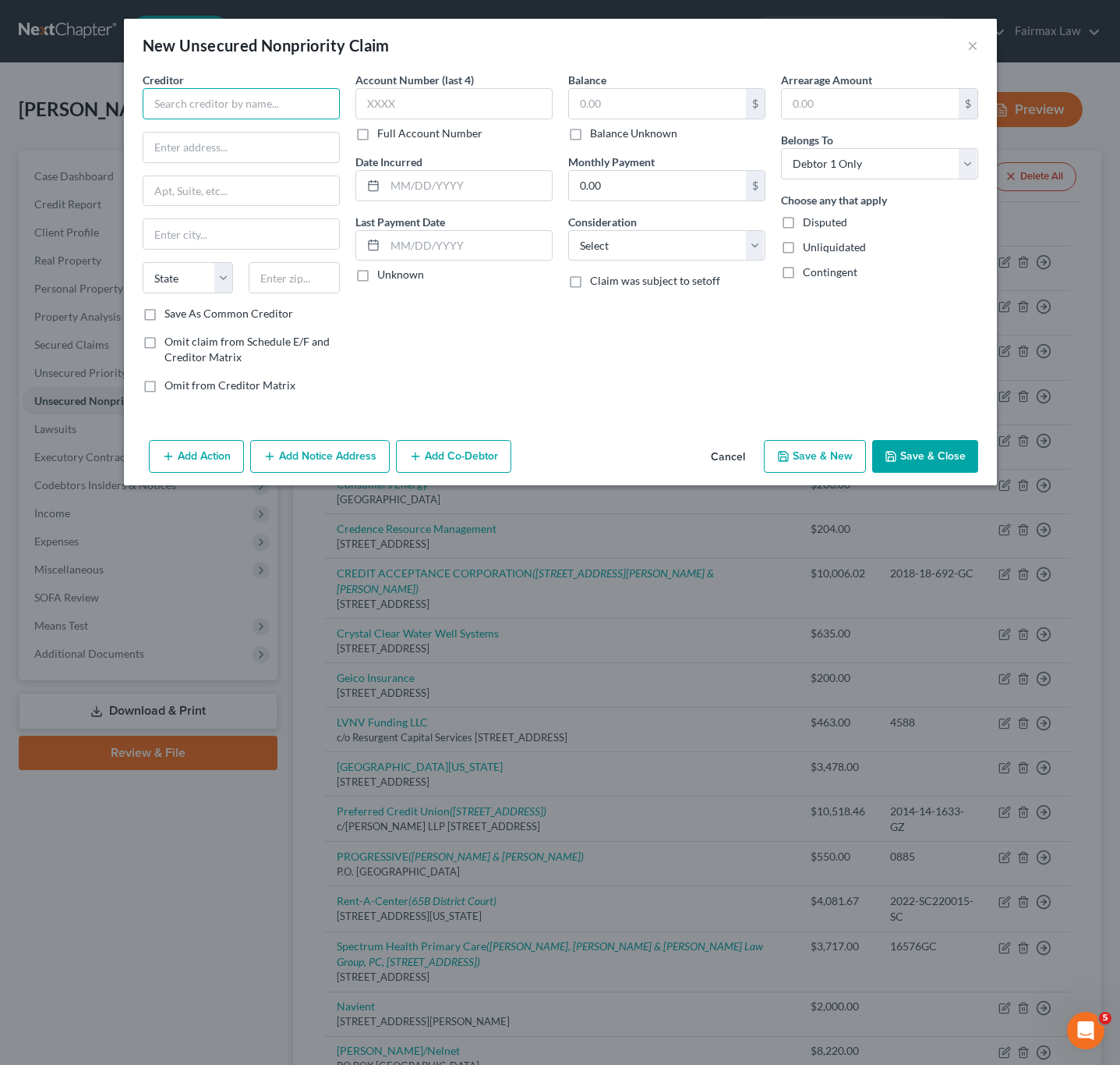
click at [235, 99] on input "text" at bounding box center [241, 103] width 197 height 31
type input "f"
type input "Frontier"
click at [211, 157] on input "text" at bounding box center [241, 148] width 195 height 30
type input "PO BOX 5166"
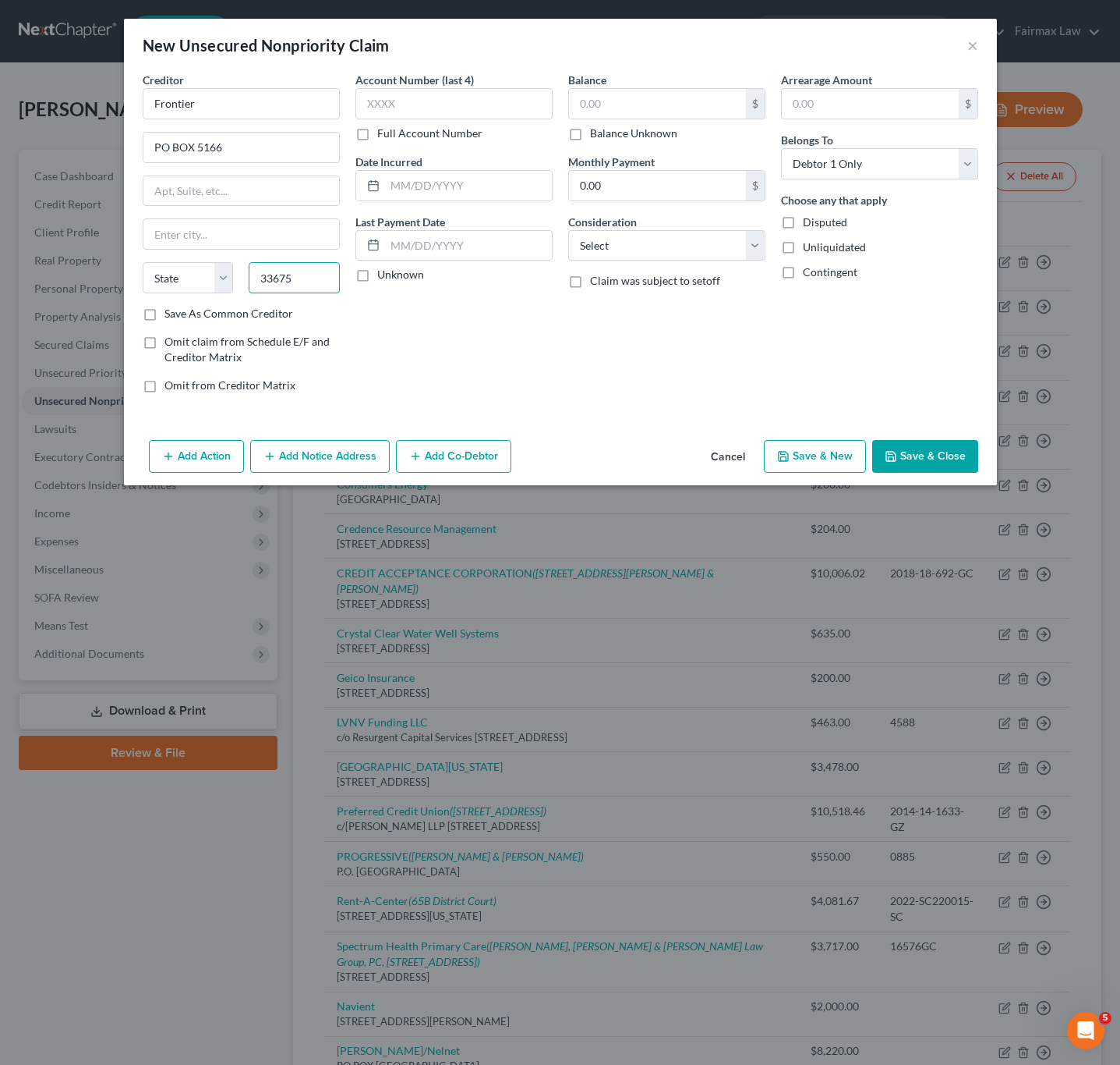
type input "33675"
click at [496, 342] on div "Account Number (last 4) Full Account Number Date Incurred Last Payment Date Unk…" at bounding box center [454, 238] width 213 height 334
type input "Tampa"
select select "9"
click at [656, 101] on input "text" at bounding box center [658, 104] width 177 height 30
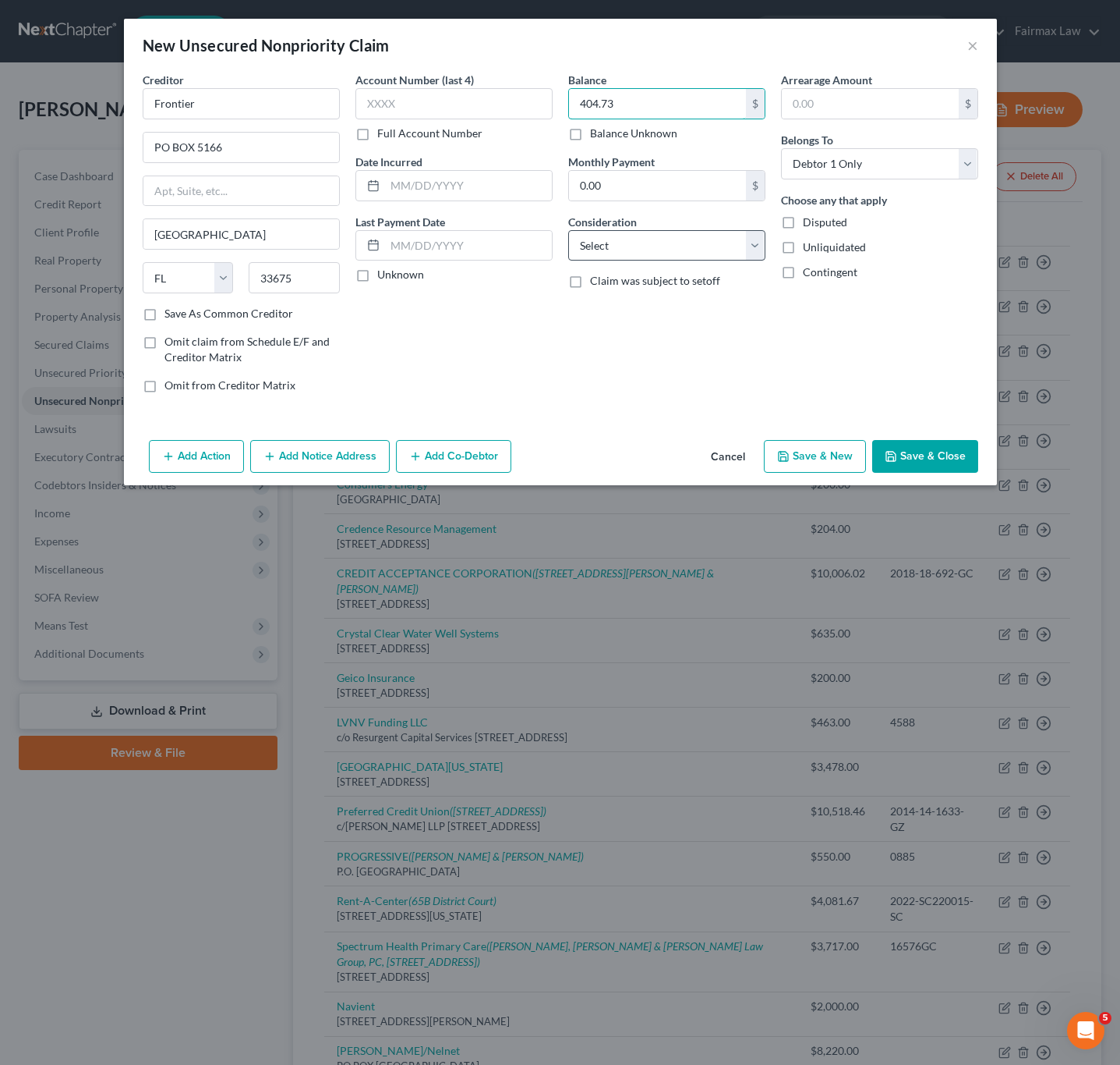
type input "404.73"
click at [658, 245] on select "Select Cable / Satellite Services Collection Agency Credit Card Debt Debt Couns…" at bounding box center [667, 245] width 197 height 31
select select "1"
click at [568, 231] on select "Select Cable / Satellite Services Collection Agency Credit Card Debt Debt Couns…" at bounding box center [667, 245] width 197 height 31
click at [459, 106] on input "text" at bounding box center [454, 103] width 197 height 31
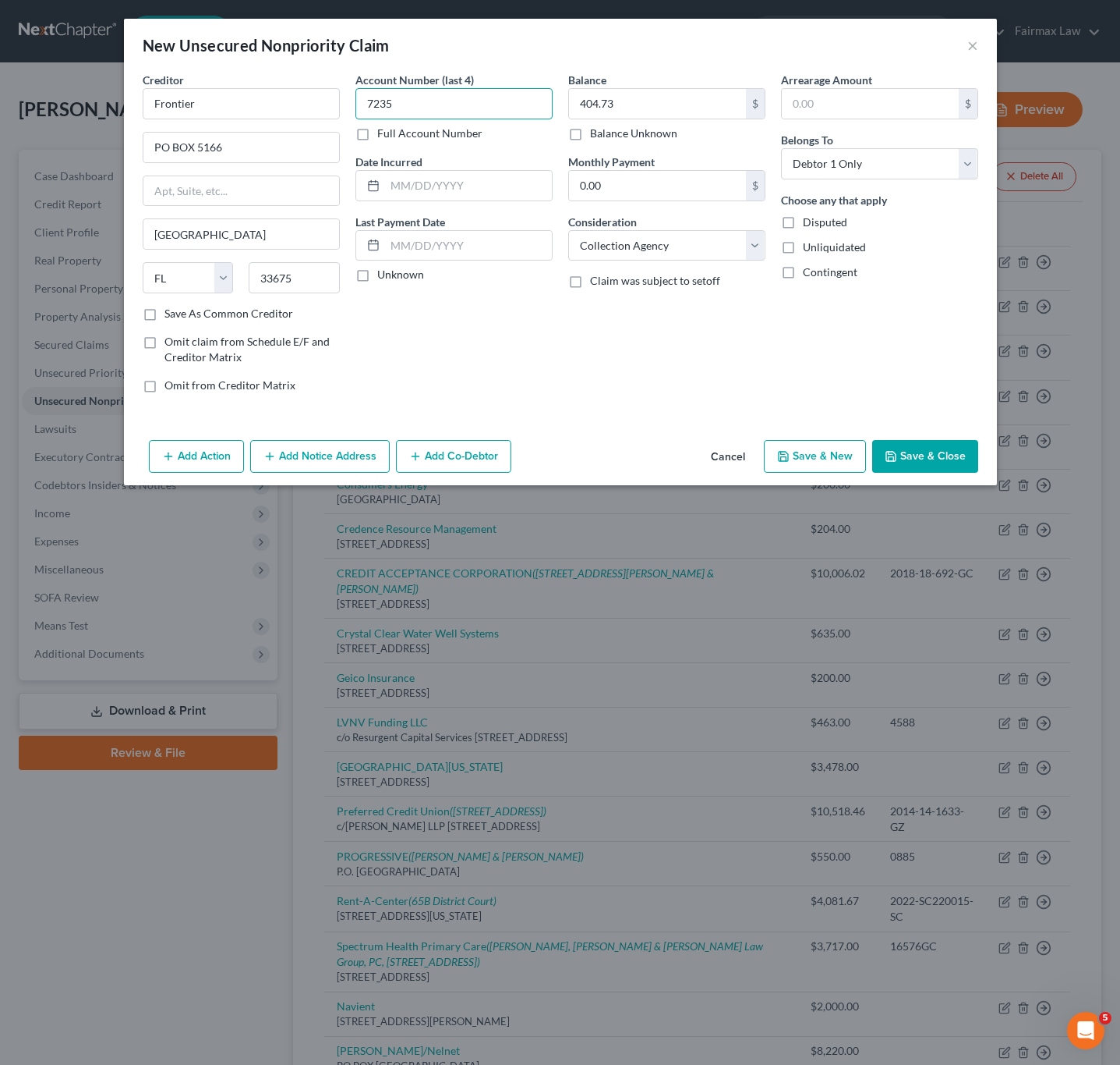
type input "7235"
click at [480, 181] on input "text" at bounding box center [469, 186] width 167 height 30
type input "09/24/2025"
click at [941, 463] on button "Save & Close" at bounding box center [926, 456] width 106 height 33
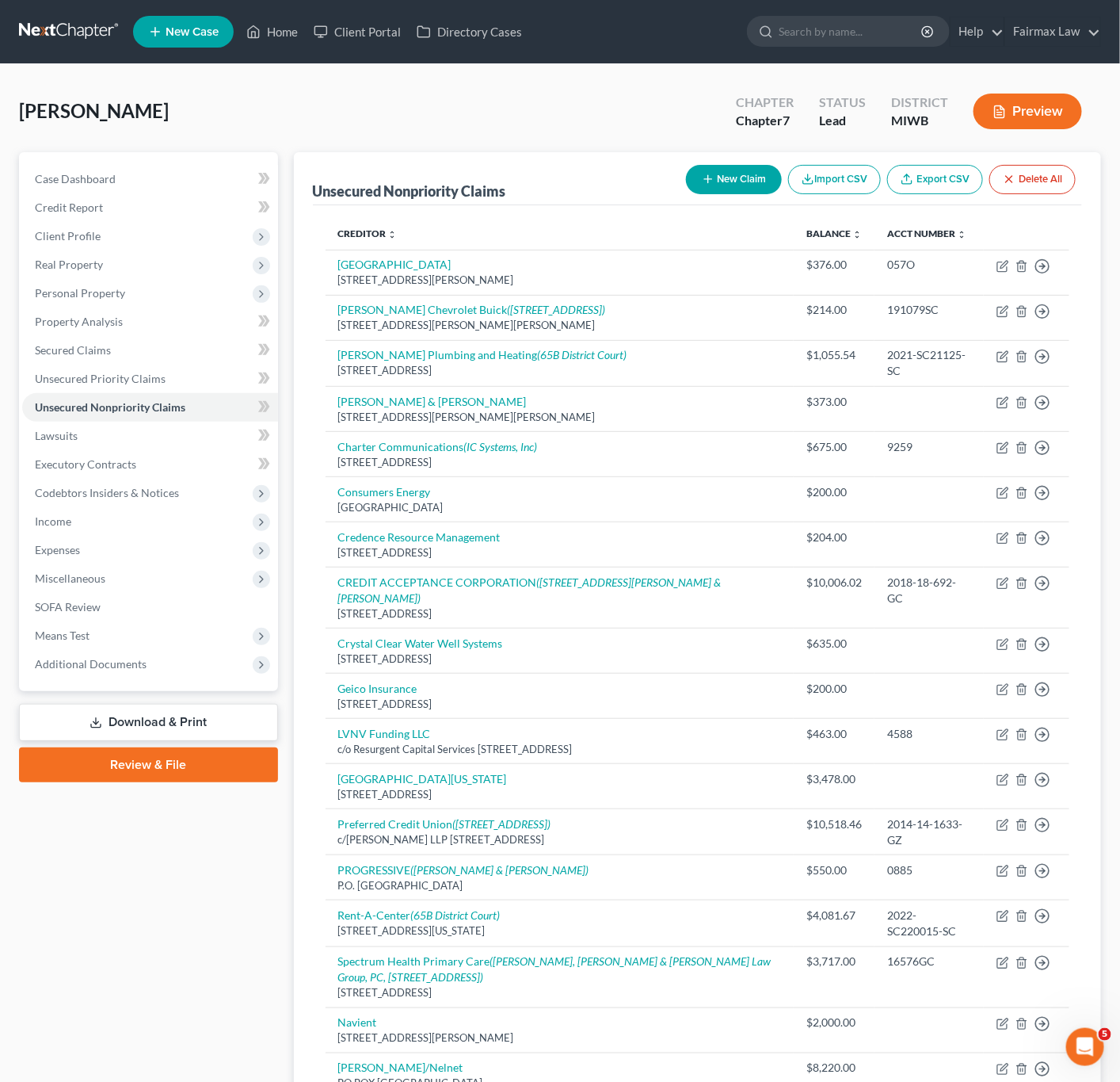
click at [497, 113] on div "Corl, Alena Upgraded Chapter Chapter 7 Status Lead District MIWB Preview" at bounding box center [560, 117] width 1083 height 69
click at [718, 172] on button "New Claim" at bounding box center [734, 180] width 95 height 30
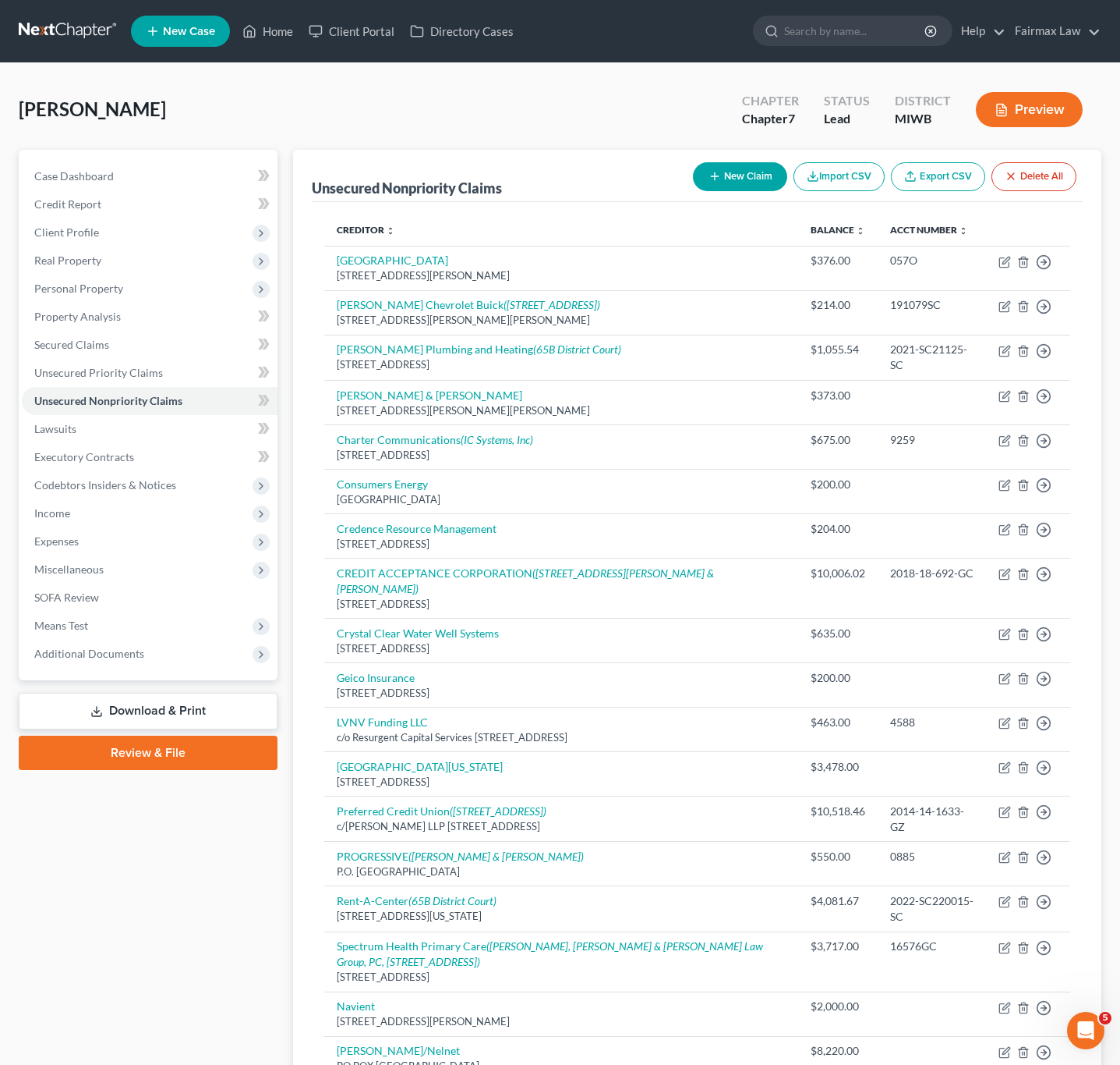
select select "0"
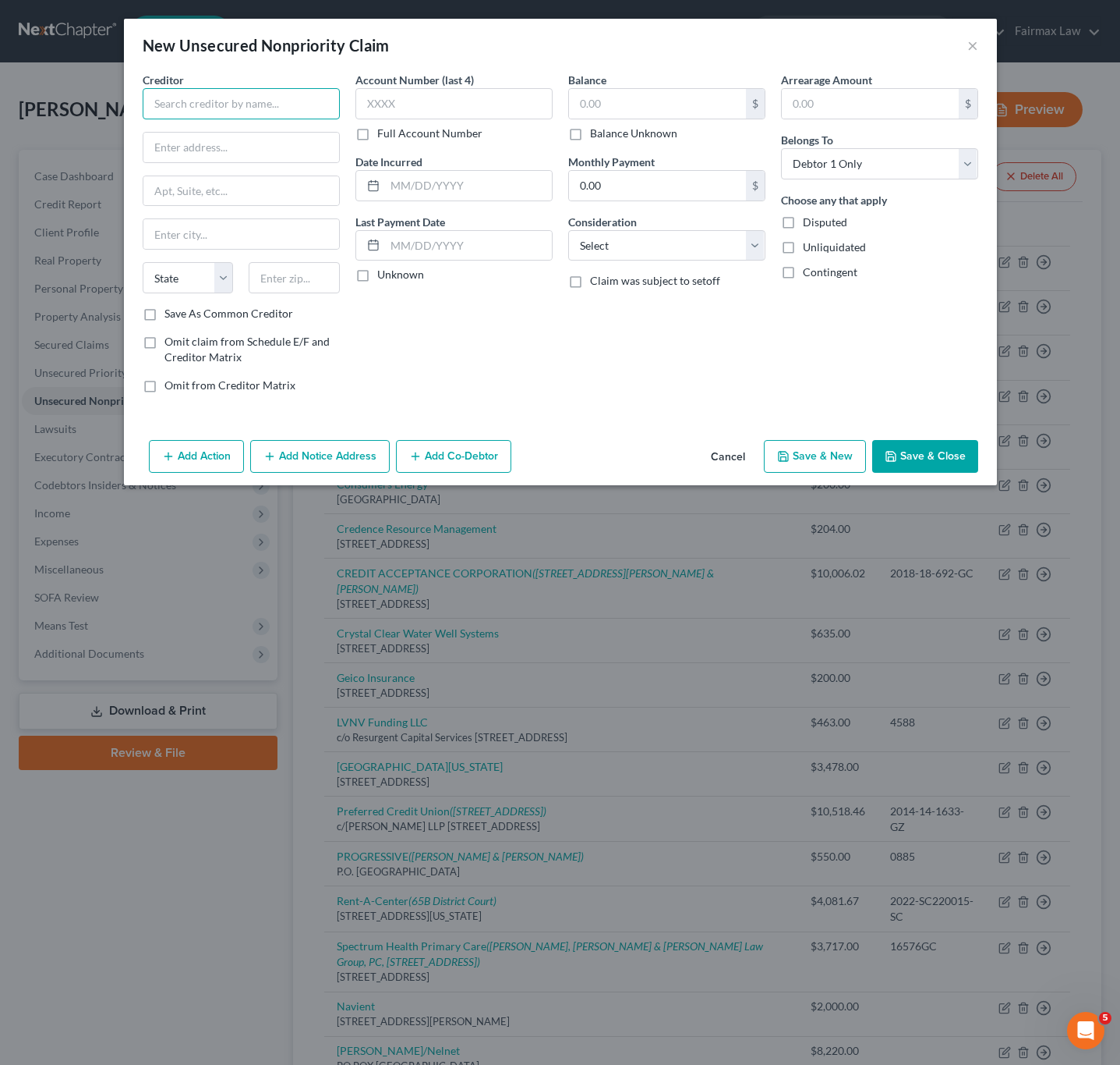
click at [221, 103] on input "text" at bounding box center [241, 103] width 197 height 31
type input "d"
type input "Direct One Insurance"
type input "1281 Murfreesboro RD"
type input "7"
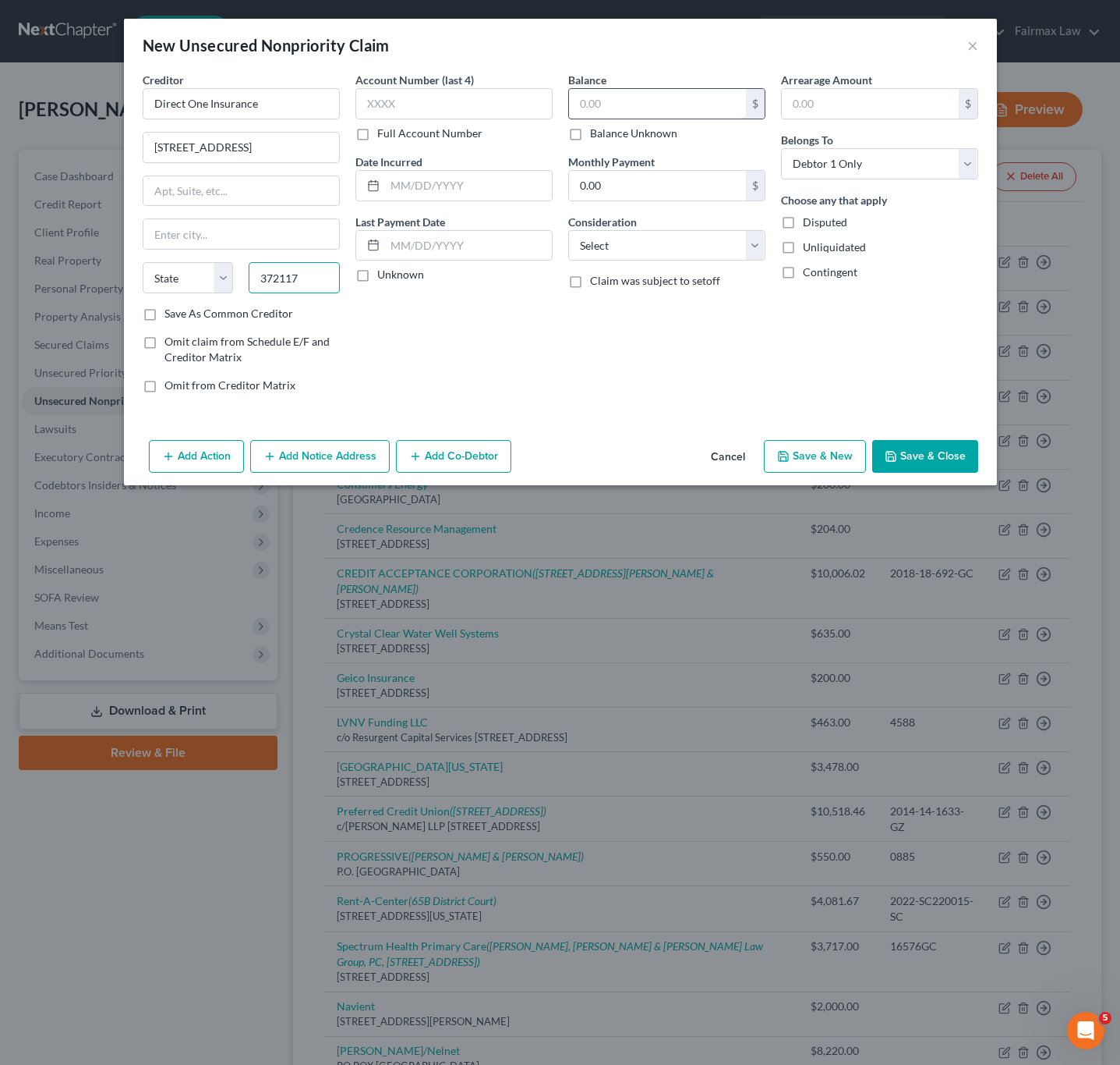
type input "372117"
click at [674, 96] on input "text" at bounding box center [658, 104] width 177 height 30
type input "500"
click at [662, 336] on div "Balance 500.00 $ Balance Unknown Balance Undetermined 500 $ Balance Unknown Mon…" at bounding box center [667, 238] width 213 height 334
click at [686, 245] on select "Select Cable / Satellite Services Collection Agency Credit Card Debt Debt Couns…" at bounding box center [667, 245] width 197 height 31
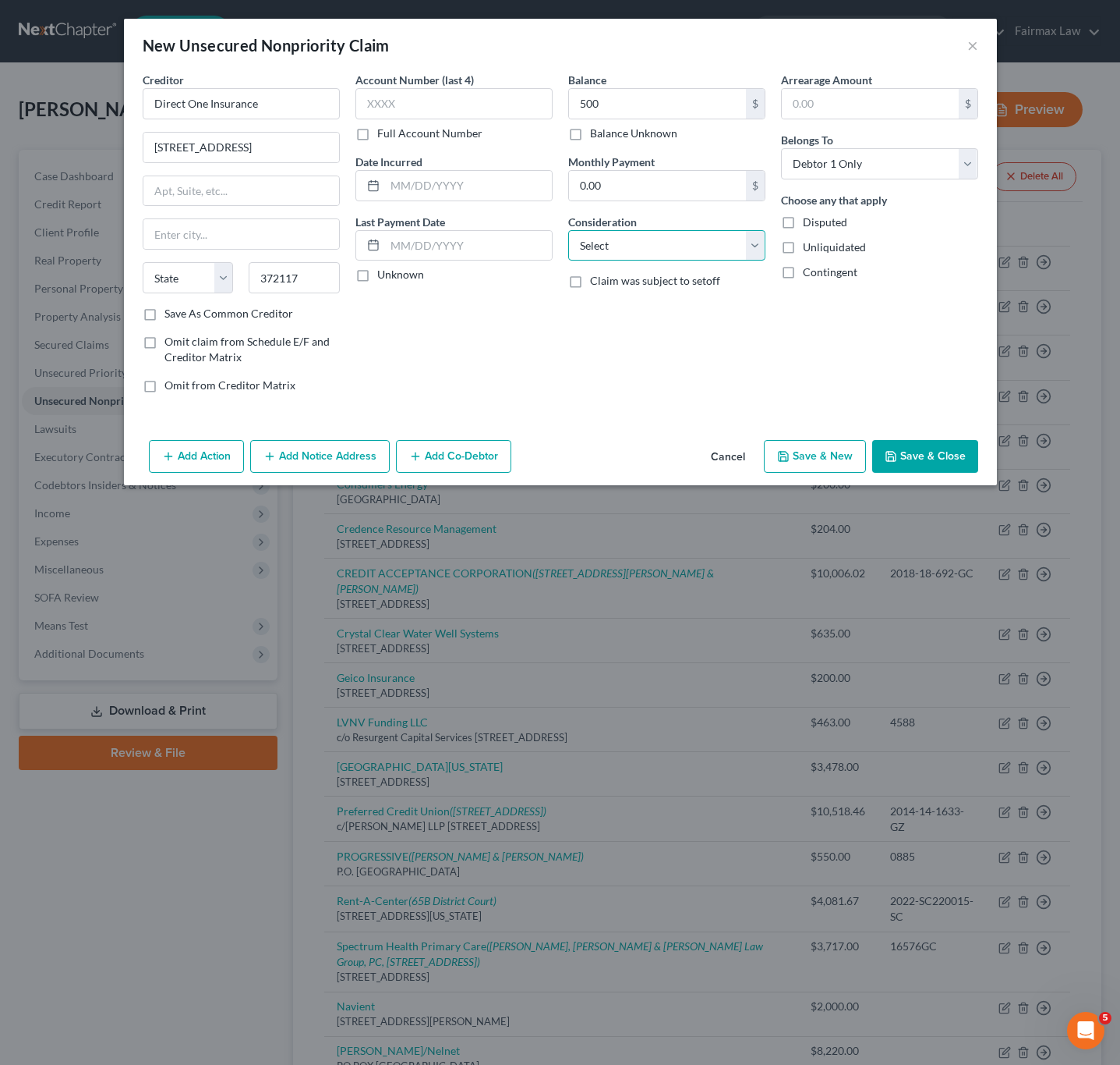
select select "1"
click at [568, 231] on select "Select Cable / Satellite Services Collection Agency Credit Card Debt Debt Couns…" at bounding box center [667, 245] width 197 height 31
click at [506, 190] on input "text" at bounding box center [469, 186] width 167 height 30
type input "[DATE]"
click at [939, 470] on button "Save & Close" at bounding box center [926, 456] width 106 height 33
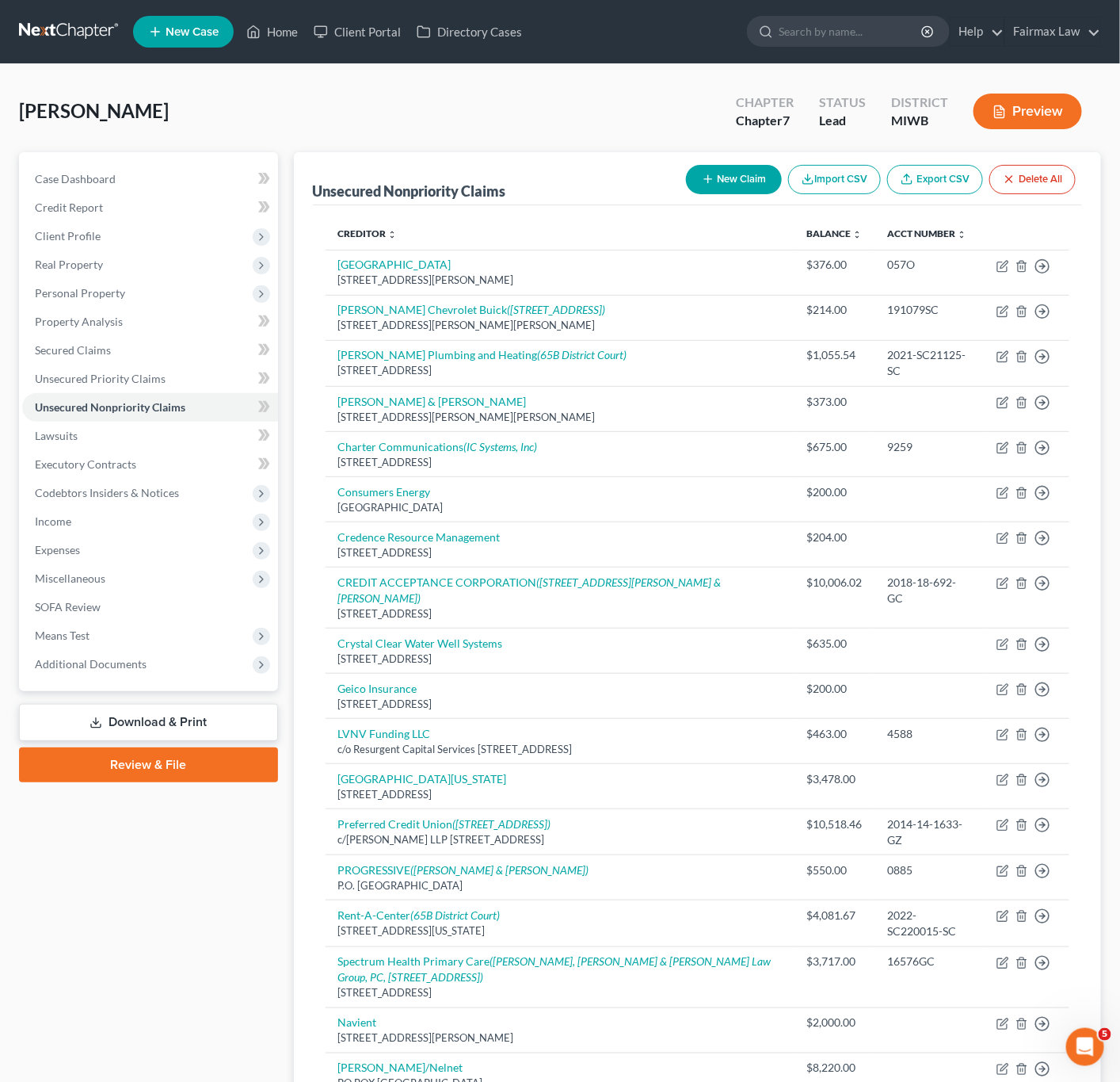
click at [716, 176] on button "New Claim" at bounding box center [734, 180] width 95 height 30
select select "0"
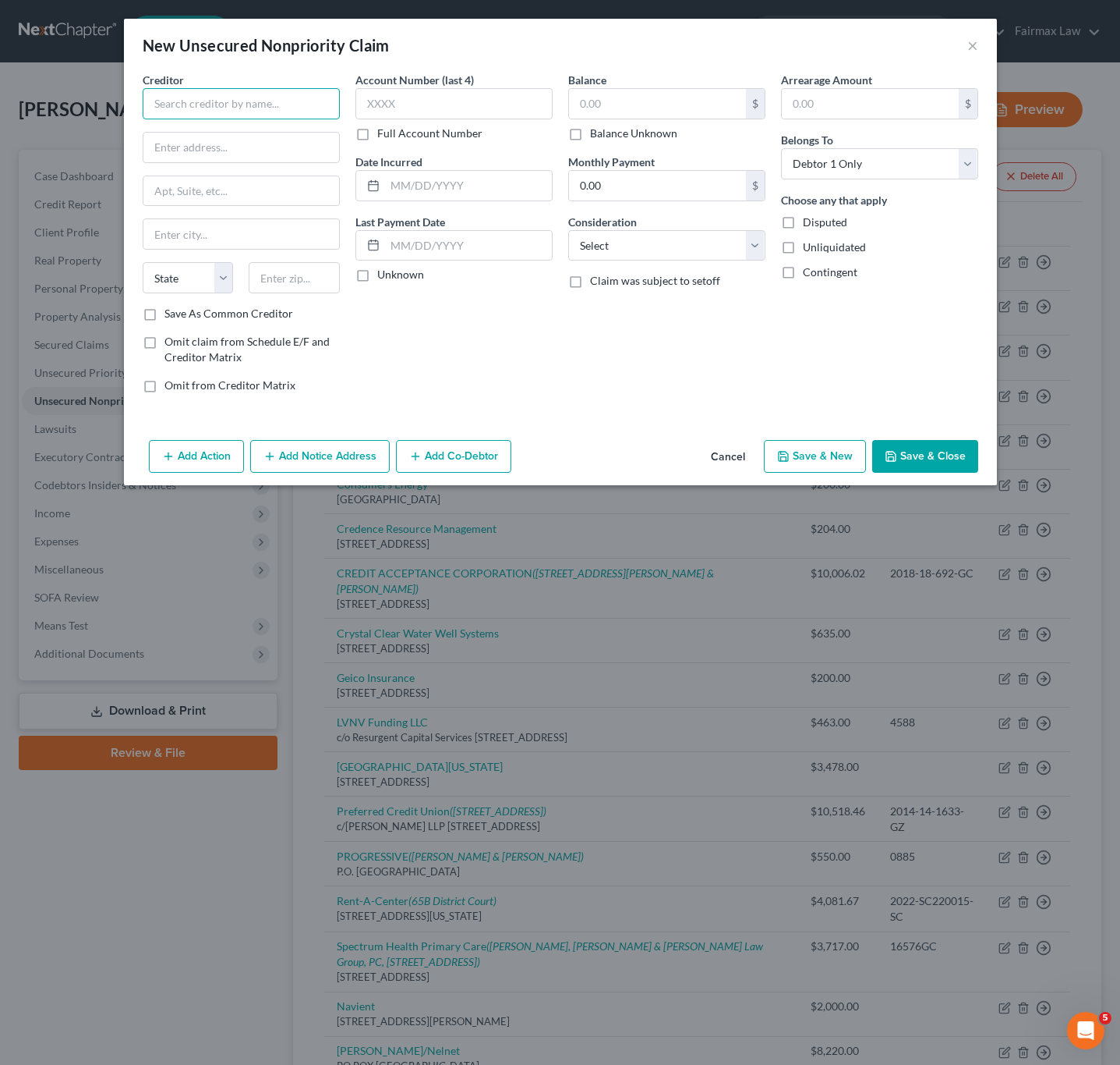
click at [258, 101] on input "text" at bounding box center [241, 103] width 197 height 31
type input "GEICO"
click at [258, 97] on input "GEICO" at bounding box center [241, 103] width 197 height 31
click at [973, 47] on button "×" at bounding box center [973, 45] width 11 height 19
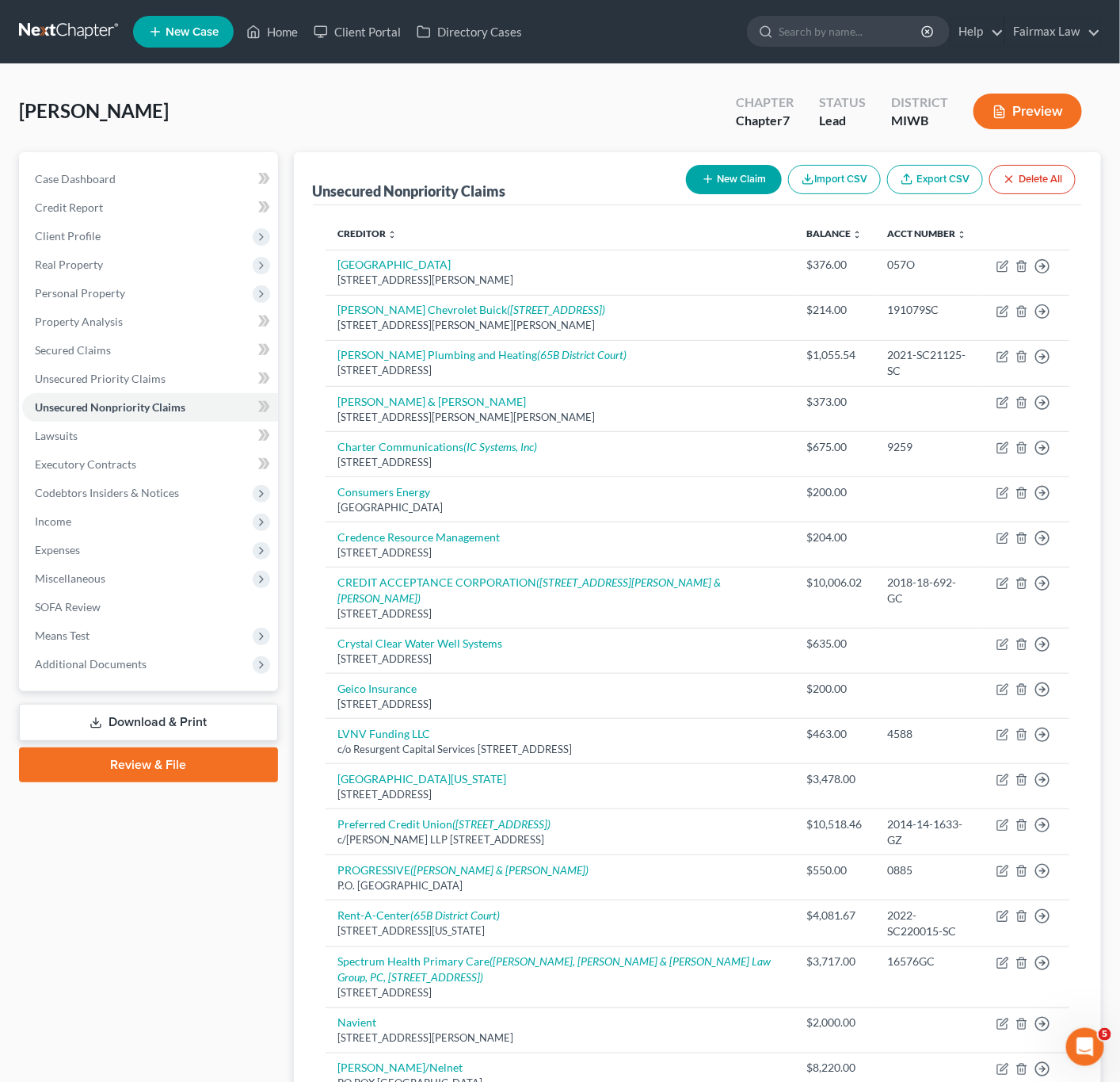
drag, startPoint x: 528, startPoint y: 108, endPoint x: 687, endPoint y: 110, distance: 159.0
click at [528, 107] on div "Corl, Alena Upgraded Chapter Chapter 7 Status Lead District MIWB Preview" at bounding box center [560, 117] width 1083 height 69
click at [702, 170] on button "New Claim" at bounding box center [734, 180] width 95 height 30
select select "0"
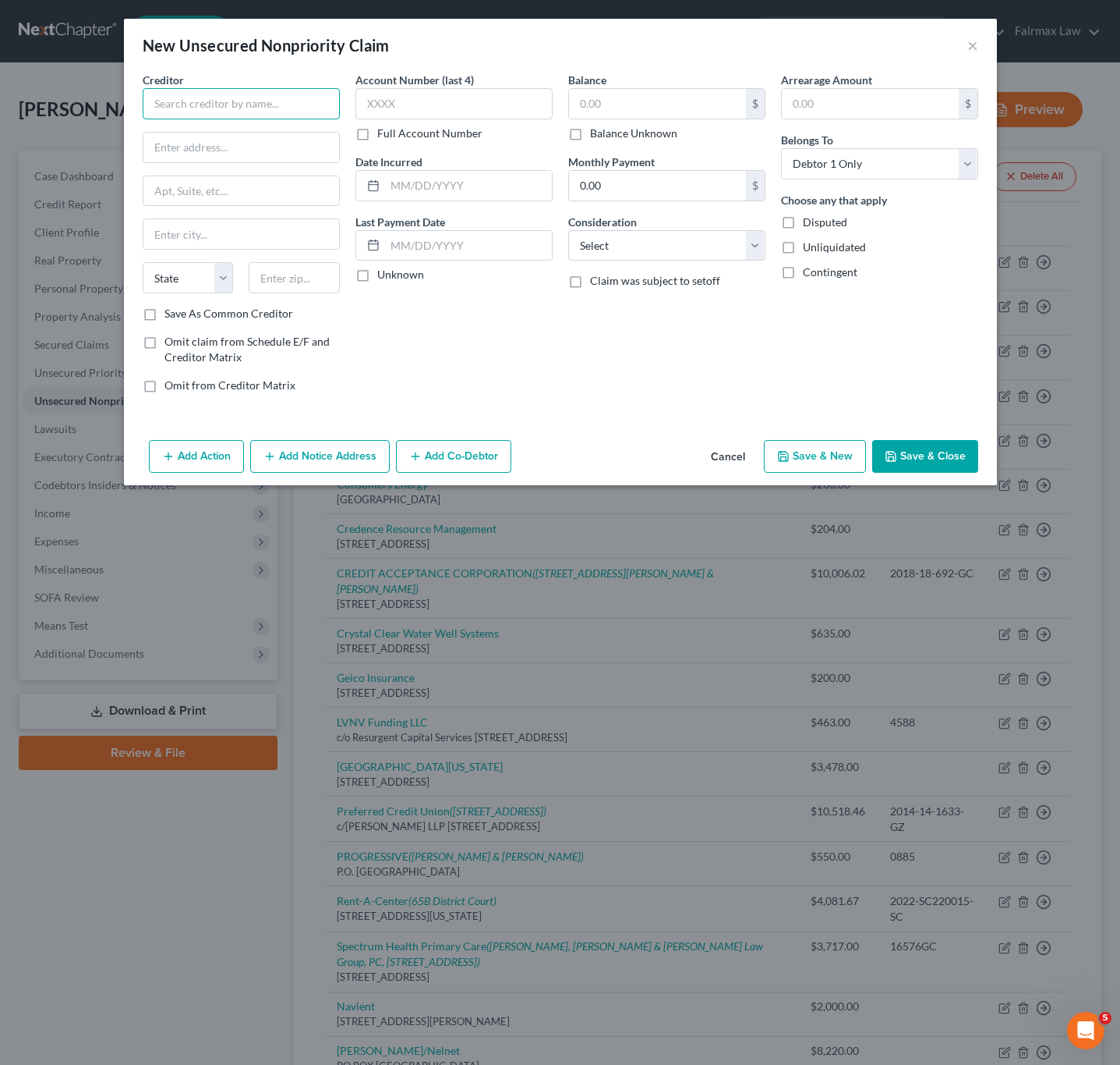
click at [225, 111] on input "text" at bounding box center [241, 103] width 197 height 31
click at [223, 99] on input "text" at bounding box center [241, 103] width 197 height 31
type input "M+M Credit"
drag, startPoint x: 157, startPoint y: 99, endPoint x: 258, endPoint y: 106, distance: 101.2
click at [258, 106] on input "M+M Credit" at bounding box center [241, 103] width 197 height 31
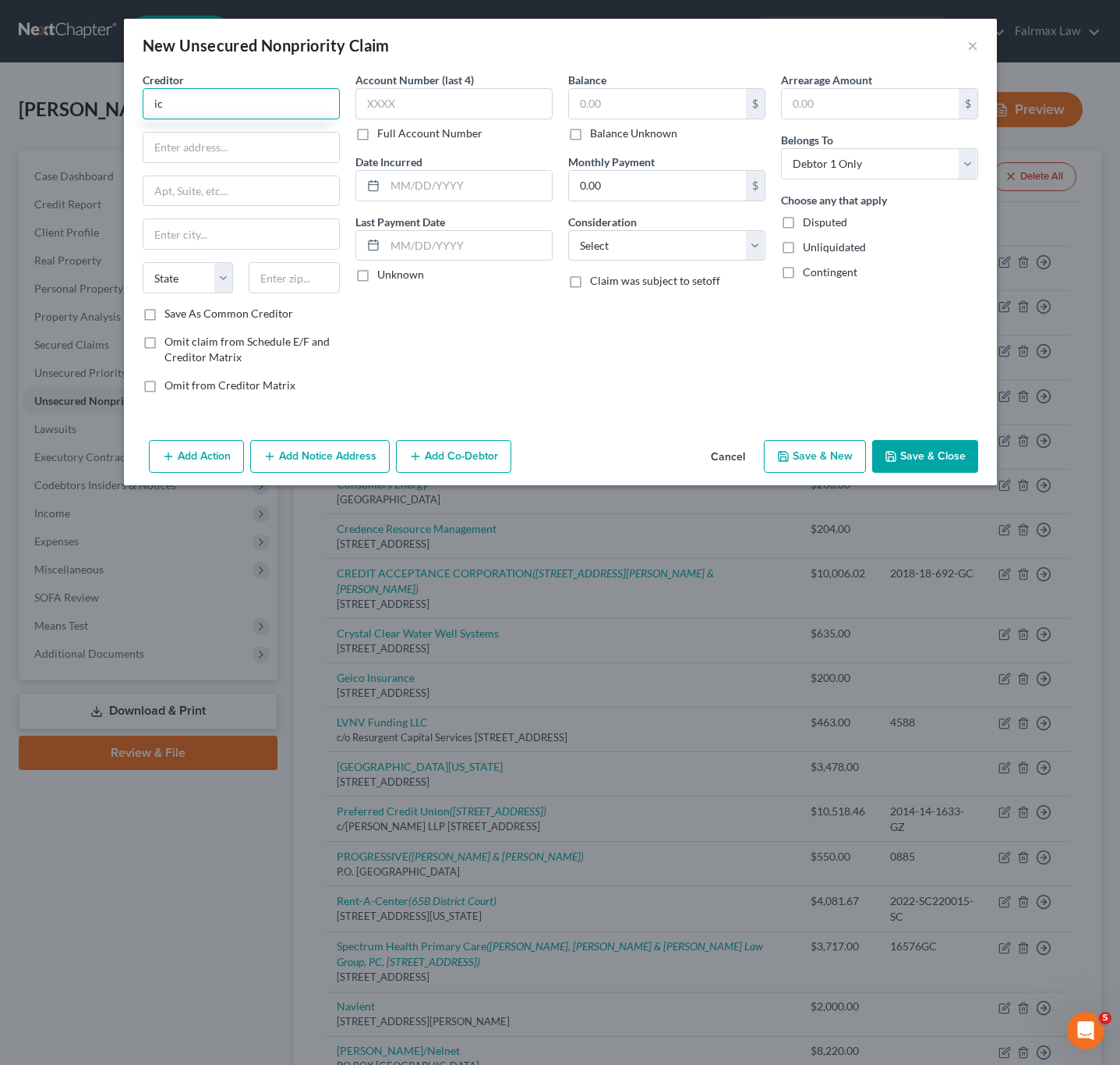
type input "i"
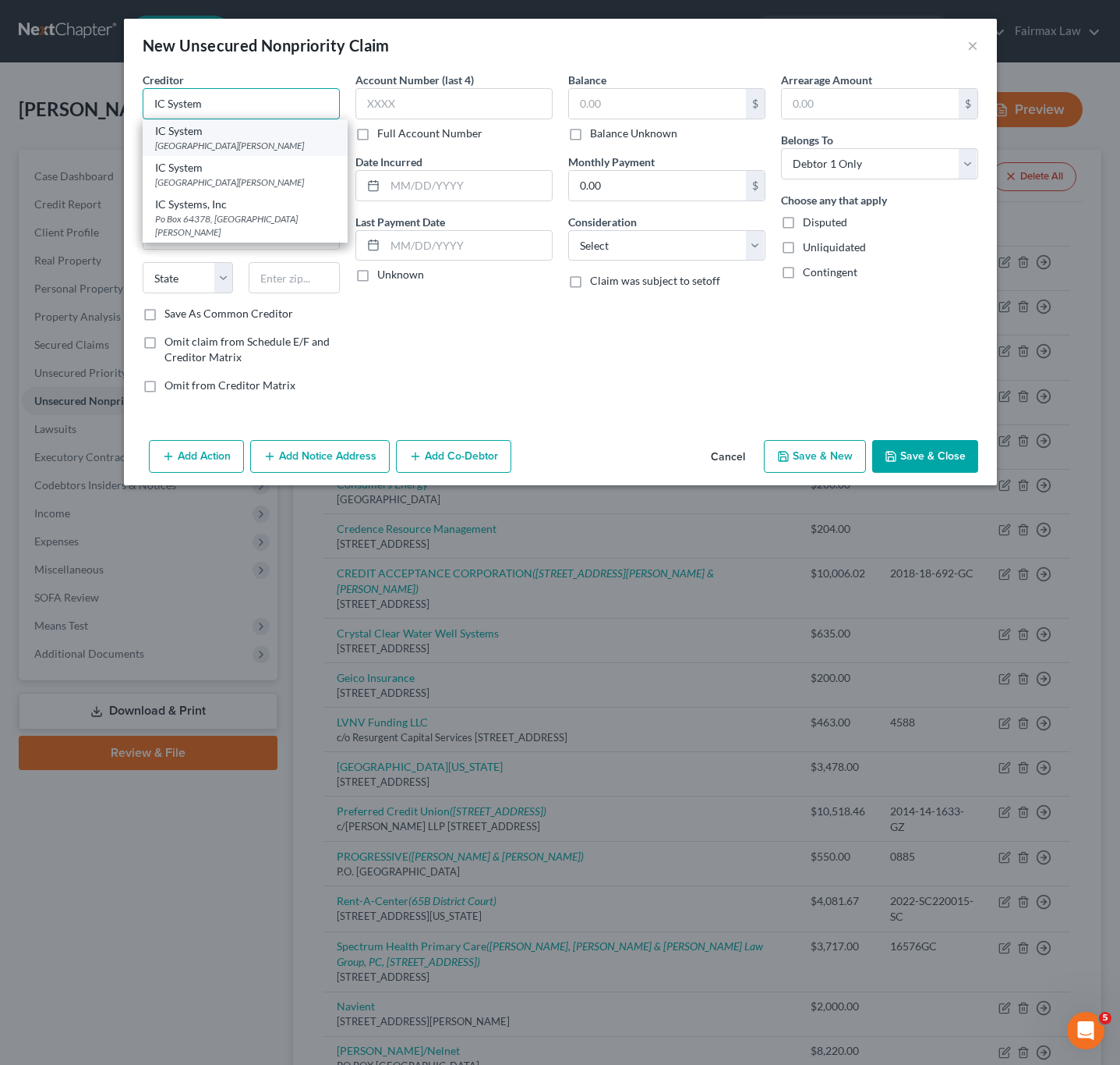
type input "IC System"
click at [248, 136] on div "IC System" at bounding box center [245, 131] width 180 height 16
type input "PO Box 64437"
type input "Saint Paul"
select select "24"
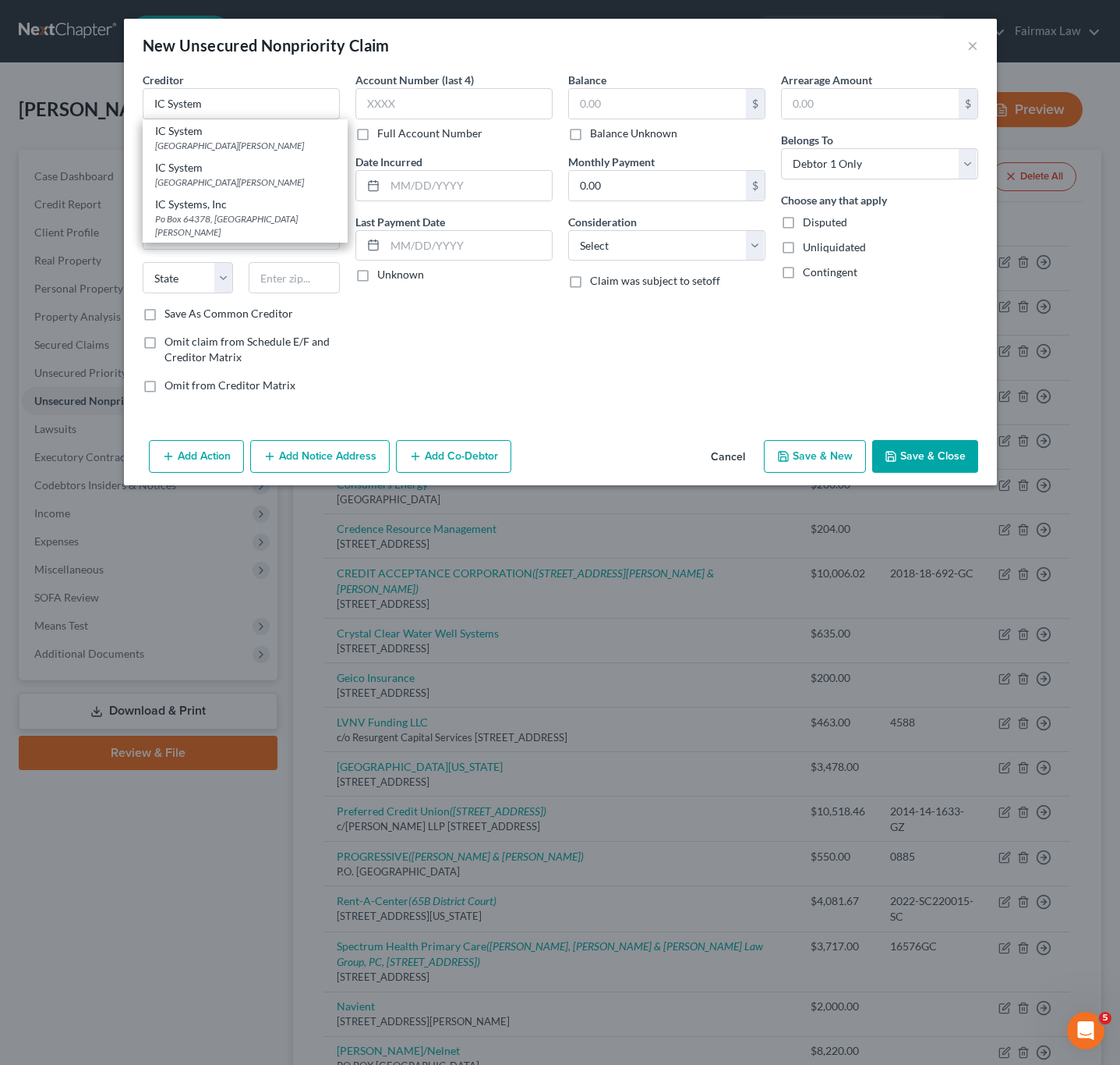
type input "55164"
click at [644, 105] on input "text" at bounding box center [658, 104] width 177 height 30
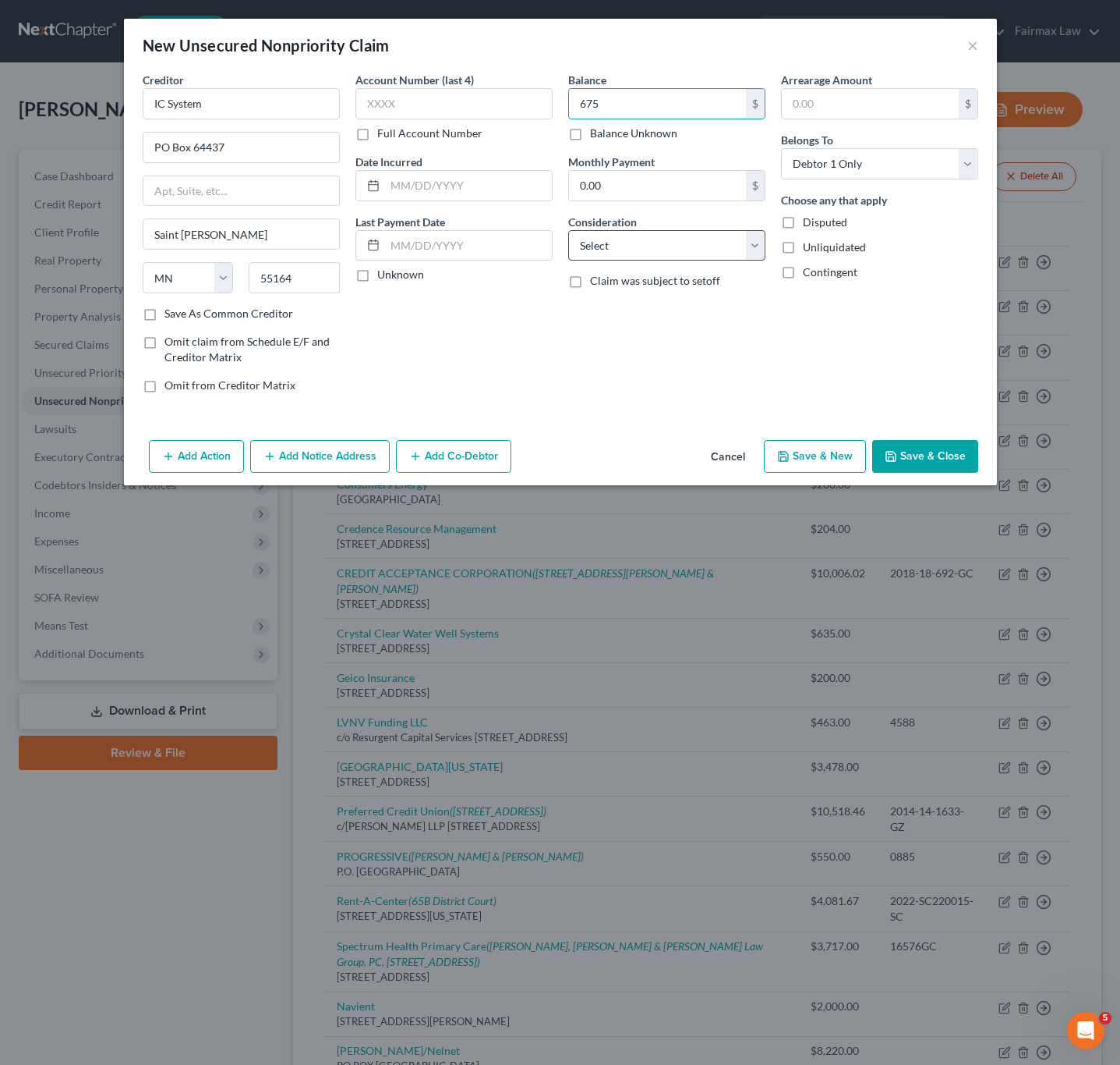
type input "675"
click at [667, 250] on select "Select Cable / Satellite Services Collection Agency Credit Card Debt Debt Couns…" at bounding box center [667, 245] width 197 height 31
select select "1"
click at [568, 231] on select "Select Cable / Satellite Services Collection Agency Credit Card Debt Debt Couns…" at bounding box center [667, 245] width 197 height 31
click at [457, 180] on input "text" at bounding box center [469, 186] width 167 height 30
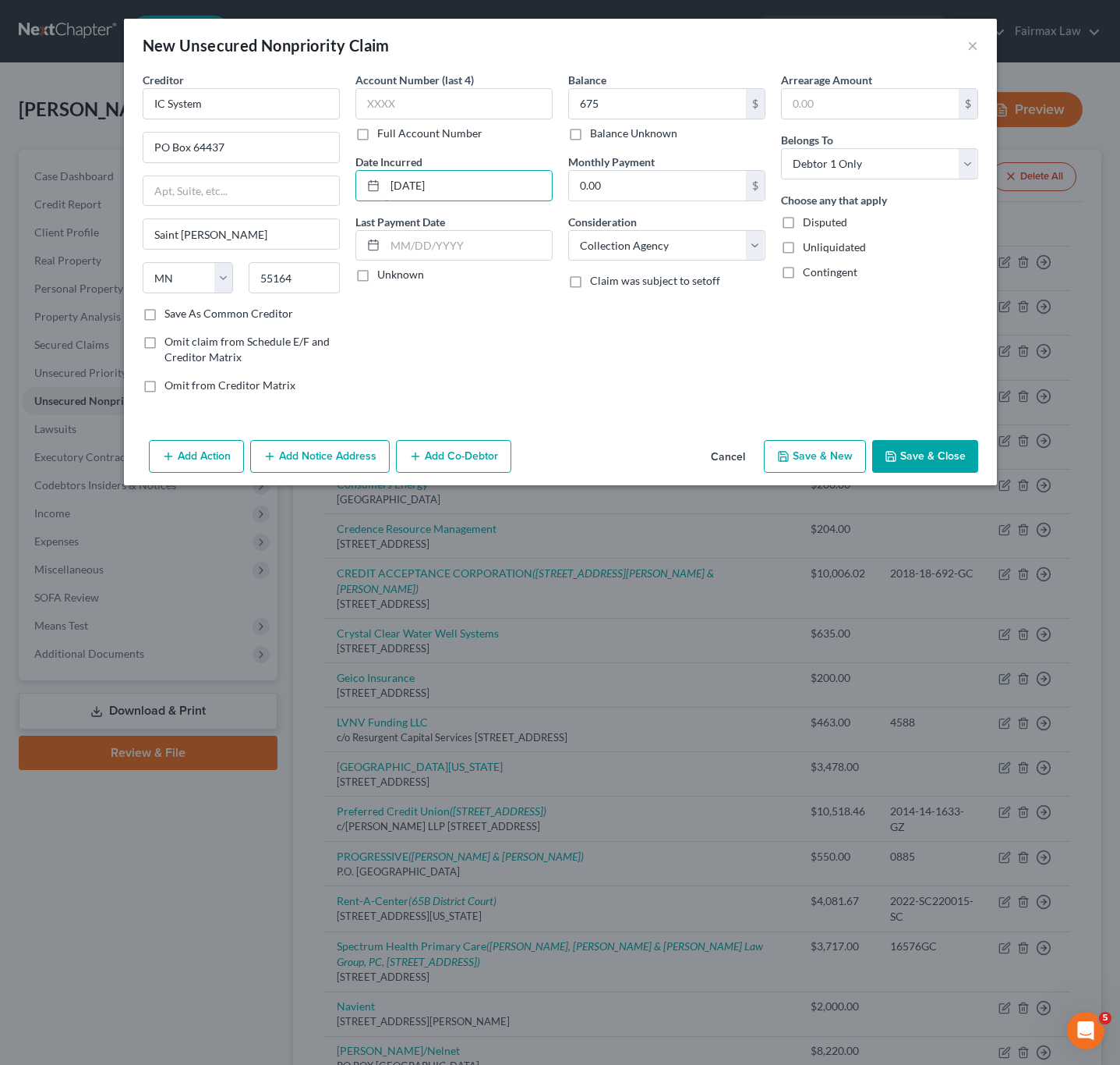
type input "[DATE]"
click at [908, 461] on button "Save & Close" at bounding box center [926, 456] width 106 height 33
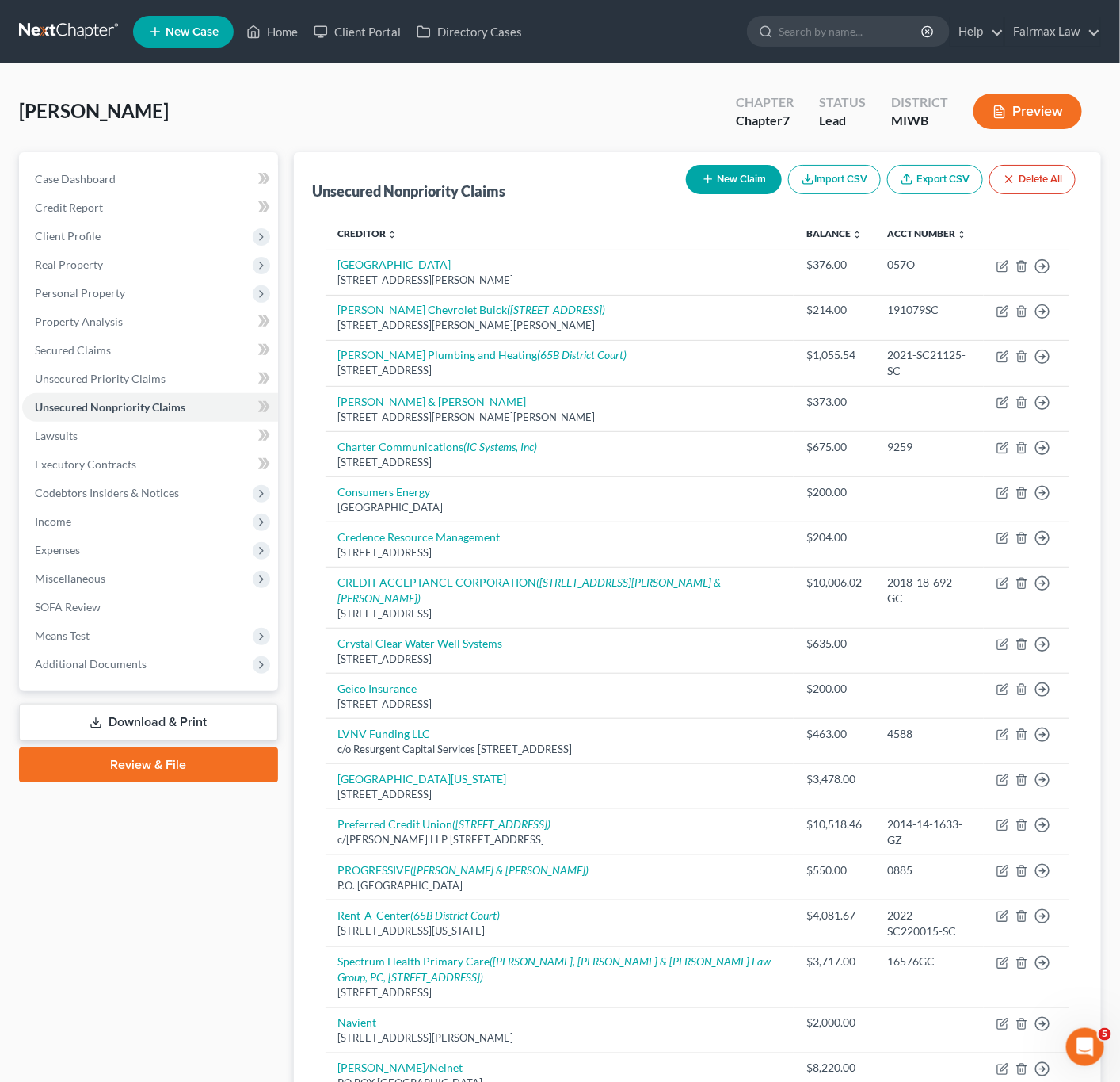
click at [224, 906] on div "Case Dashboard Payments Invoices Payments Payments Credit Report Client Profile" at bounding box center [149, 748] width 275 height 1193
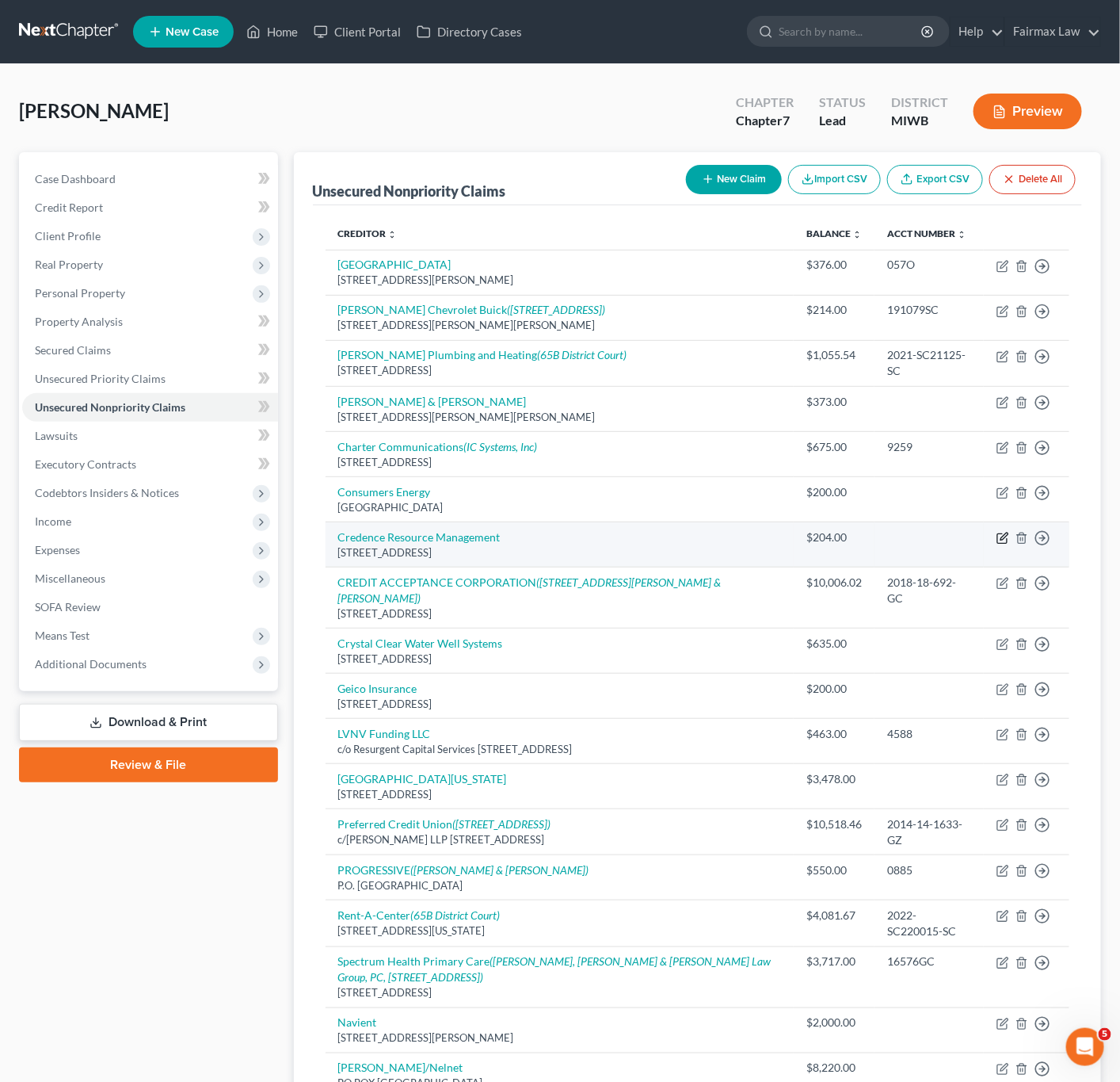
click at [999, 538] on icon "button" at bounding box center [1003, 538] width 12 height 12
select select "23"
select select "1"
select select "0"
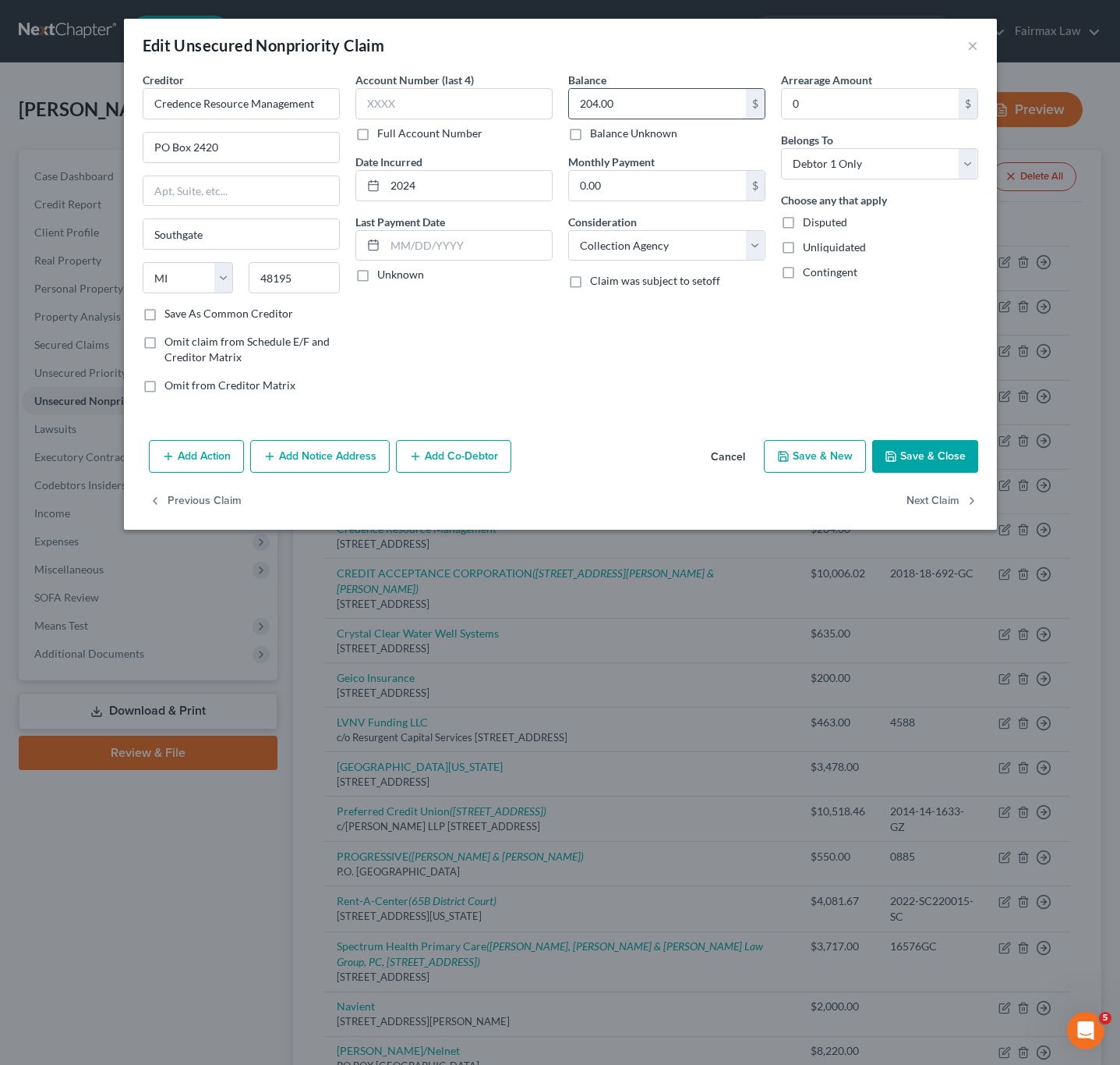
click at [648, 103] on input "204.00" at bounding box center [658, 104] width 177 height 30
type input "689"
click at [917, 460] on button "Save & Close" at bounding box center [926, 456] width 106 height 33
